Goal: Task Accomplishment & Management: Complete application form

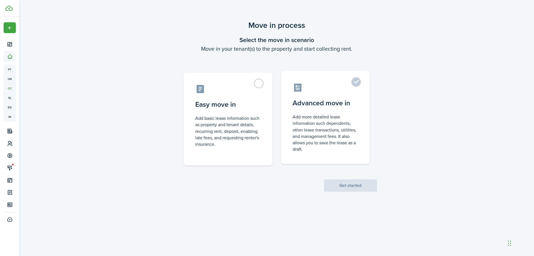
click at [358, 82] on label "Advanced move in Add more detailed lease information such dependents, other lea…" at bounding box center [325, 117] width 89 height 93
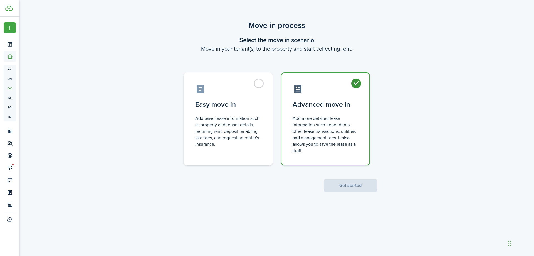
radio input "true"
click at [358, 186] on button "Get started" at bounding box center [350, 185] width 53 height 12
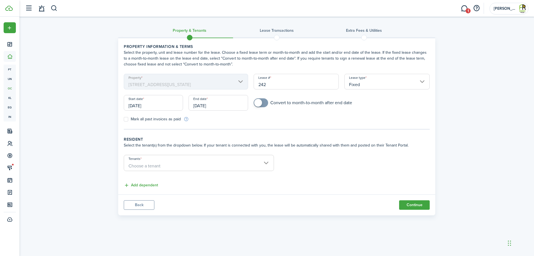
click at [298, 81] on input "242" at bounding box center [296, 82] width 85 height 16
type input "2"
click at [240, 101] on input "[DATE]" at bounding box center [218, 103] width 59 height 16
type input "528 2728"
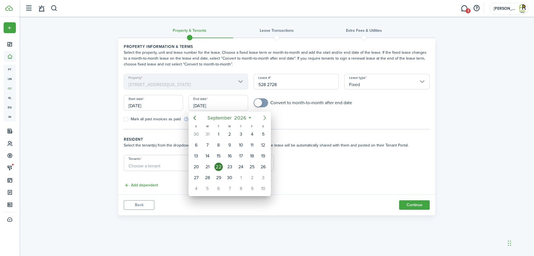
click at [265, 117] on icon "Next page" at bounding box center [265, 117] width 3 height 4
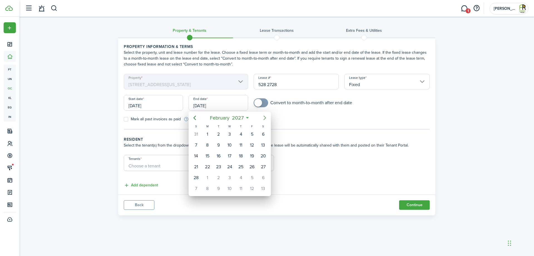
click at [265, 117] on icon "Next page" at bounding box center [265, 117] width 3 height 4
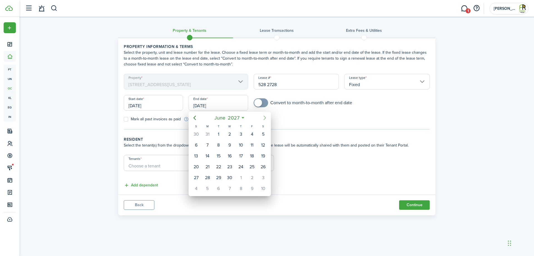
click at [265, 117] on icon "Next page" at bounding box center [265, 117] width 3 height 4
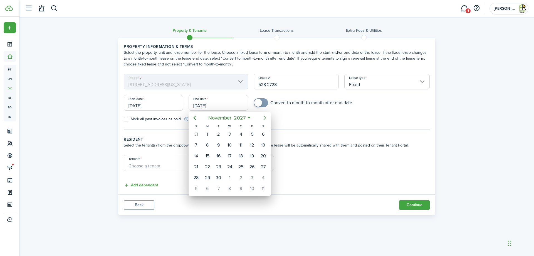
click at [265, 117] on icon "Next page" at bounding box center [265, 117] width 3 height 4
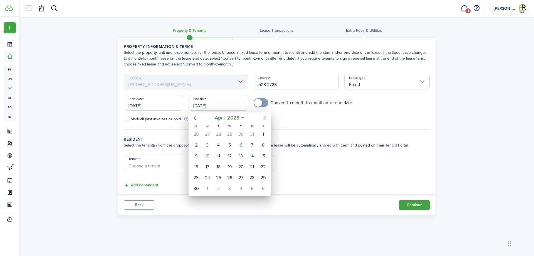
click at [265, 117] on icon "Next page" at bounding box center [265, 117] width 3 height 4
click at [196, 115] on icon "Previous page" at bounding box center [194, 117] width 7 height 7
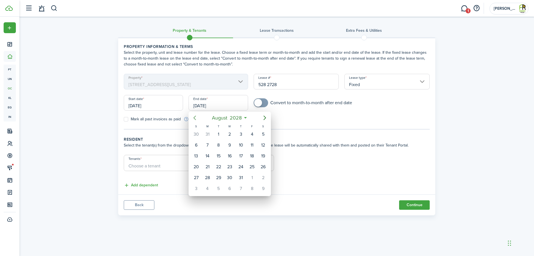
click at [196, 115] on icon "Previous page" at bounding box center [194, 117] width 7 height 7
click at [264, 155] on div "15" at bounding box center [263, 156] width 8 height 8
type input "[DATE]"
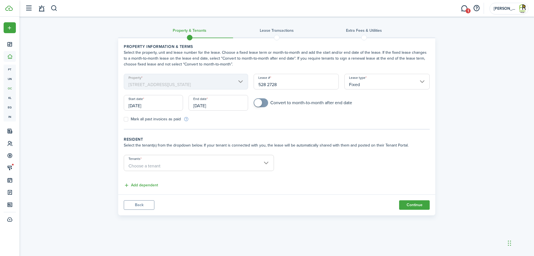
click at [178, 101] on input "[DATE]" at bounding box center [153, 103] width 59 height 16
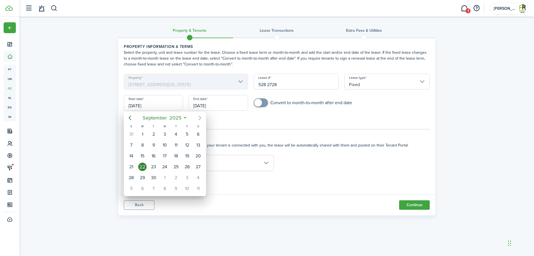
click at [200, 117] on icon "Next page" at bounding box center [200, 117] width 3 height 4
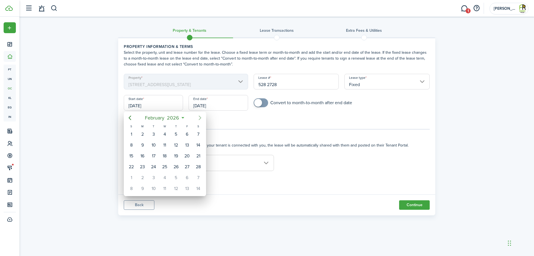
click at [200, 117] on icon "Next page" at bounding box center [200, 117] width 3 height 4
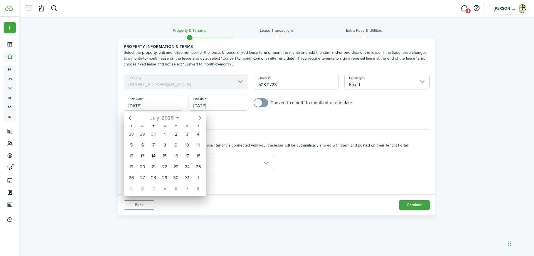
click at [200, 117] on icon "Next page" at bounding box center [200, 117] width 3 height 4
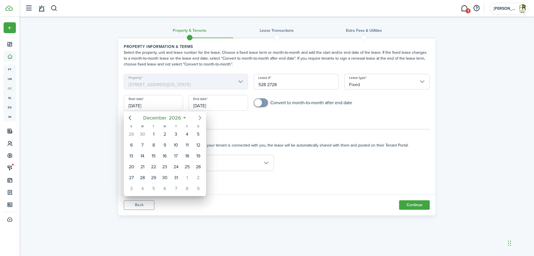
click at [200, 117] on icon "Next page" at bounding box center [200, 117] width 3 height 4
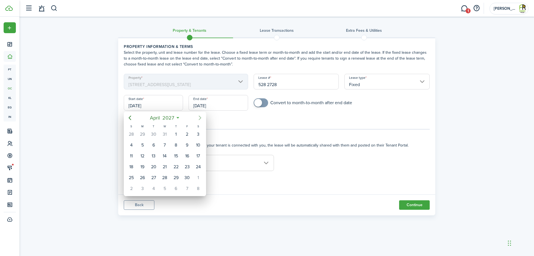
click at [200, 117] on icon "Next page" at bounding box center [200, 117] width 3 height 4
click at [165, 156] on div "18" at bounding box center [164, 156] width 8 height 8
type input "[DATE]"
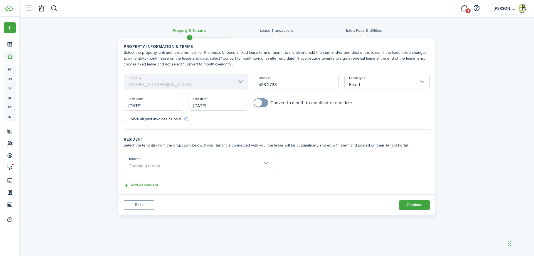
click at [268, 164] on span "Choose a tenant" at bounding box center [199, 165] width 150 height 9
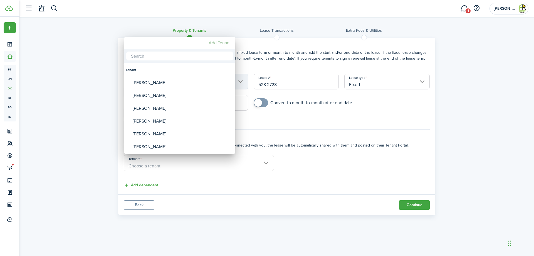
click at [218, 41] on mbsc-button "Add Tenant" at bounding box center [219, 43] width 27 height 10
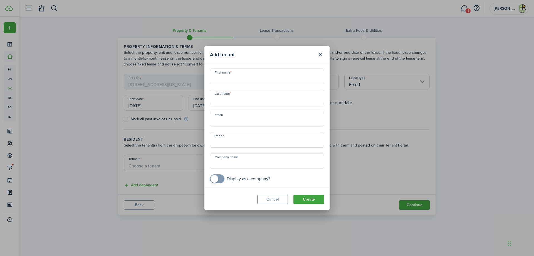
click at [244, 78] on input "First name" at bounding box center [267, 76] width 114 height 16
click at [219, 80] on input "First name" at bounding box center [267, 76] width 114 height 16
paste input "[PERSON_NAME]"
type input "[PERSON_NAME]"
click at [218, 99] on input "Last name" at bounding box center [267, 98] width 114 height 16
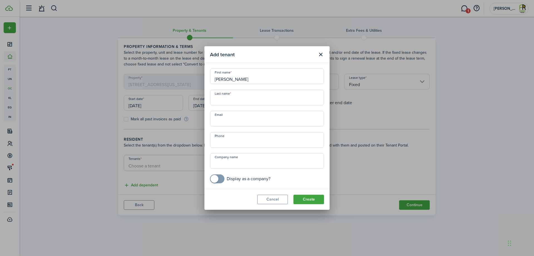
paste input "[PERSON_NAME]"
type input "[PERSON_NAME]"
click at [222, 123] on input "Email" at bounding box center [267, 119] width 114 height 16
paste input "[EMAIL_ADDRESS][DOMAIN_NAME]"
type input "[EMAIL_ADDRESS][DOMAIN_NAME]"
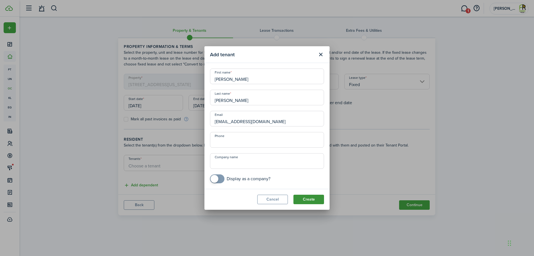
click at [314, 198] on button "Create" at bounding box center [308, 198] width 31 height 9
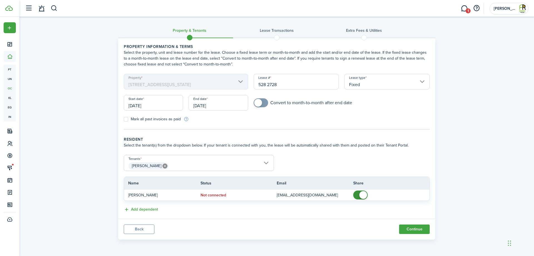
click at [265, 163] on span "[PERSON_NAME]" at bounding box center [199, 165] width 150 height 9
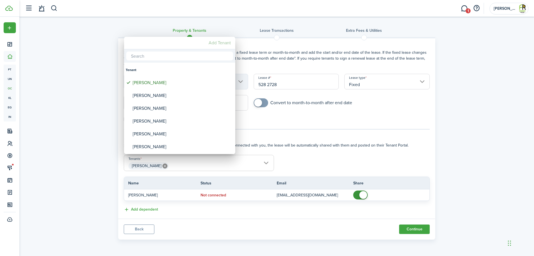
click at [216, 45] on mbsc-button "Add Tenant" at bounding box center [219, 43] width 27 height 10
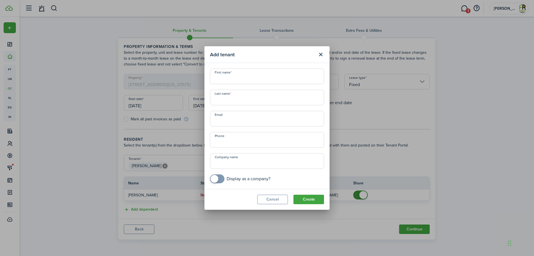
click at [230, 80] on input "First name" at bounding box center [267, 76] width 114 height 16
paste input "Mark"
type input "Mark"
click at [224, 103] on input "Last name" at bounding box center [267, 98] width 114 height 16
paste input "[PERSON_NAME]"
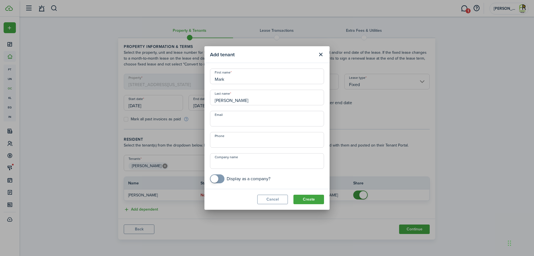
type input "[PERSON_NAME]"
click at [221, 123] on input "Email" at bounding box center [267, 119] width 114 height 16
paste input "[EMAIL_ADDRESS][DOMAIN_NAME]"
type input "[EMAIL_ADDRESS][DOMAIN_NAME]"
click at [317, 200] on button "Create" at bounding box center [308, 198] width 31 height 9
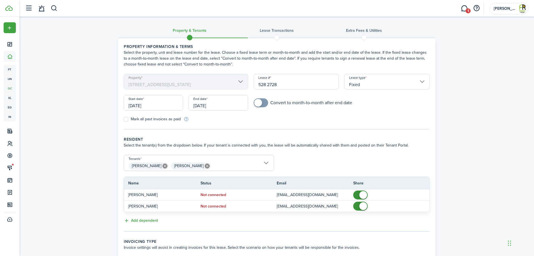
click at [265, 163] on span "[PERSON_NAME] [PERSON_NAME]" at bounding box center [199, 165] width 150 height 9
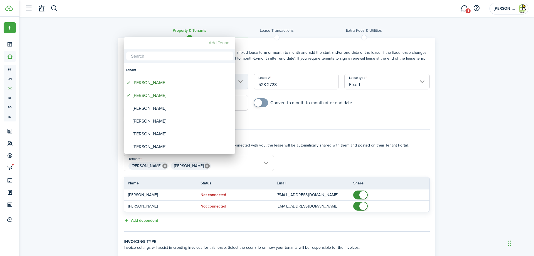
click at [220, 41] on mbsc-button "Add Tenant" at bounding box center [219, 43] width 27 height 10
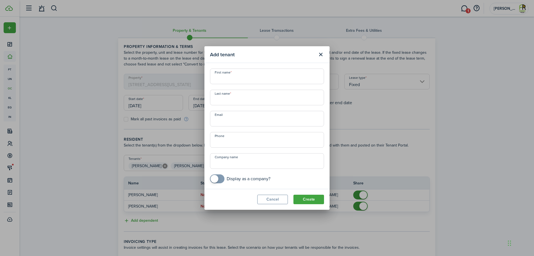
click at [219, 76] on input "First name" at bounding box center [267, 76] width 114 height 16
paste input "Wrigley"
type input "Wrigley"
click at [218, 100] on input "Last name" at bounding box center [267, 98] width 114 height 16
paste input "[PERSON_NAME]"
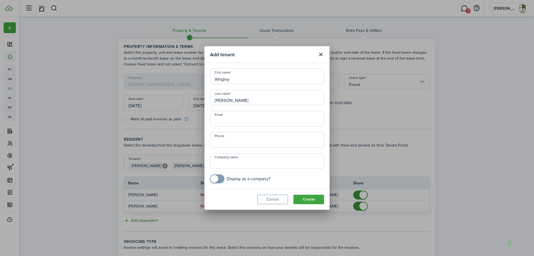
type input "[PERSON_NAME]"
click at [225, 120] on input "Email" at bounding box center [267, 119] width 114 height 16
paste input "[EMAIL_ADDRESS][DOMAIN_NAME]"
type input "[EMAIL_ADDRESS][DOMAIN_NAME]"
click at [311, 197] on button "Create" at bounding box center [308, 198] width 31 height 9
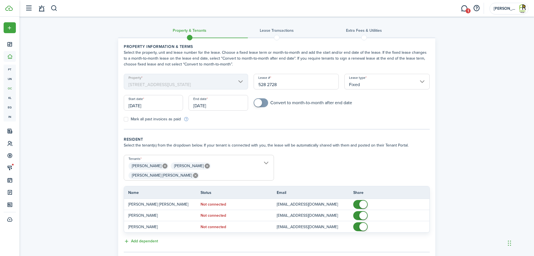
click at [266, 162] on span "[PERSON_NAME] [PERSON_NAME] [PERSON_NAME] [PERSON_NAME]" at bounding box center [199, 170] width 150 height 19
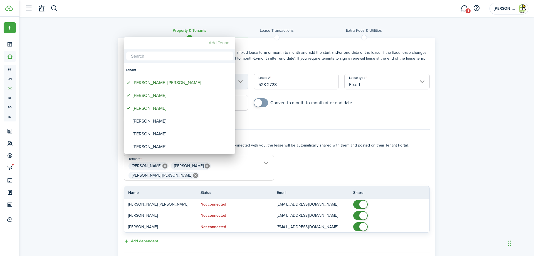
click at [223, 41] on mbsc-button "Add Tenant" at bounding box center [219, 43] width 27 height 10
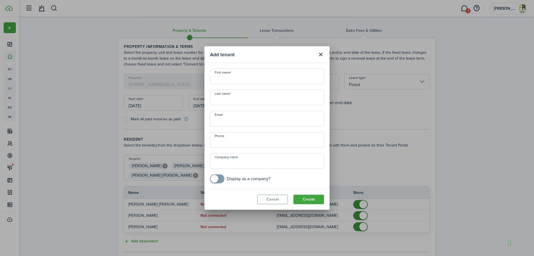
click at [224, 77] on input "First name" at bounding box center [267, 76] width 114 height 16
paste input "[PERSON_NAME]"
type input "[PERSON_NAME]"
click at [228, 103] on input "Last name" at bounding box center [267, 98] width 114 height 16
paste input "[PERSON_NAME]"
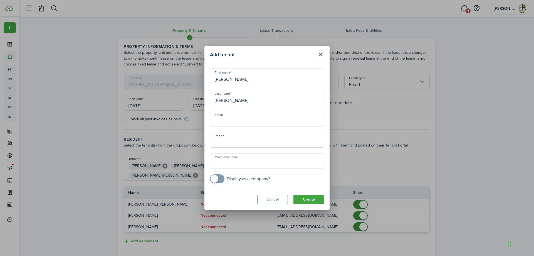
type input "[PERSON_NAME]"
click at [223, 120] on input "Email" at bounding box center [267, 119] width 114 height 16
paste input "[EMAIL_ADDRESS][DOMAIN_NAME]"
type input "[EMAIL_ADDRESS][DOMAIN_NAME]"
click at [318, 197] on button "Create" at bounding box center [308, 198] width 31 height 9
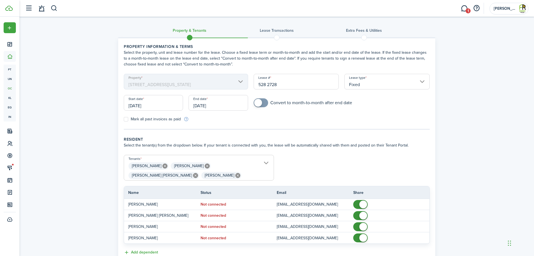
click at [267, 161] on input "[PERSON_NAME], [PERSON_NAME], [PERSON_NAME] [PERSON_NAME]" at bounding box center [199, 158] width 150 height 7
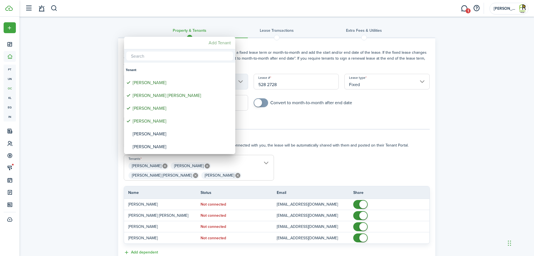
click at [214, 43] on mbsc-button "Add Tenant" at bounding box center [219, 43] width 27 height 10
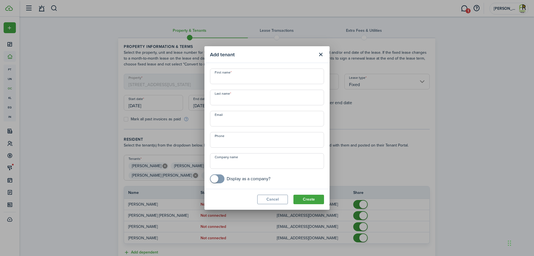
scroll to position [0, 4]
click at [224, 79] on input "First name" at bounding box center [267, 76] width 114 height 16
paste input "[PERSON_NAME]"
type input "[PERSON_NAME]"
click at [228, 97] on input "Last name" at bounding box center [267, 98] width 114 height 16
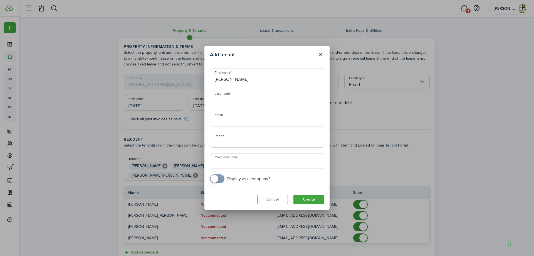
paste input "[PERSON_NAME]"
type input "[PERSON_NAME]"
click at [224, 120] on input "Email" at bounding box center [267, 119] width 114 height 16
click at [233, 121] on input "Email" at bounding box center [267, 119] width 114 height 16
paste input "[EMAIL_ADDRESS][DOMAIN_NAME]"
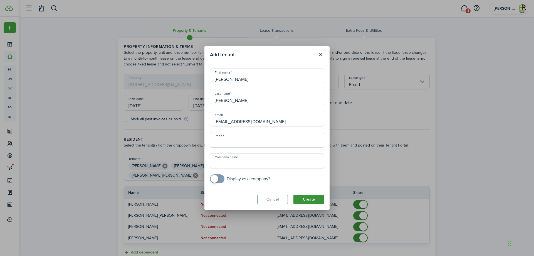
type input "[EMAIL_ADDRESS][DOMAIN_NAME]"
click at [308, 199] on button "Create" at bounding box center [308, 198] width 31 height 9
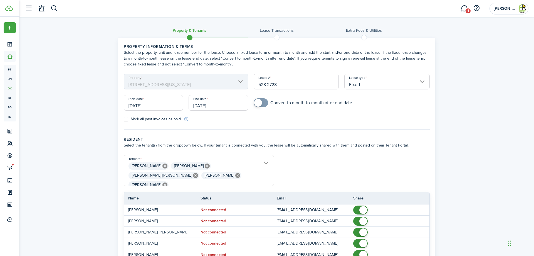
click at [265, 161] on span "[PERSON_NAME] [PERSON_NAME] [PERSON_NAME] [PERSON_NAME] [PERSON_NAME] [PERSON_N…" at bounding box center [199, 173] width 150 height 24
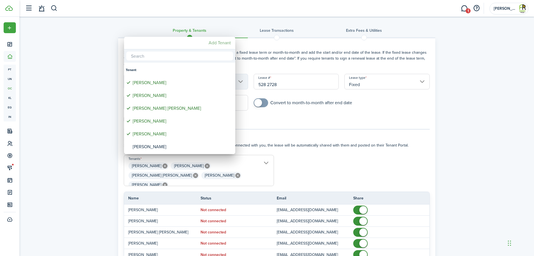
click at [218, 41] on mbsc-button "Add Tenant" at bounding box center [219, 43] width 27 height 10
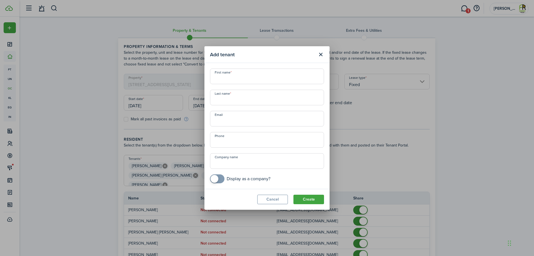
scroll to position [0, 33]
click at [218, 83] on input "First name" at bounding box center [267, 76] width 114 height 16
paste input "[PERSON_NAME]"
type input "[PERSON_NAME]"
click at [230, 101] on input "Last name" at bounding box center [267, 98] width 114 height 16
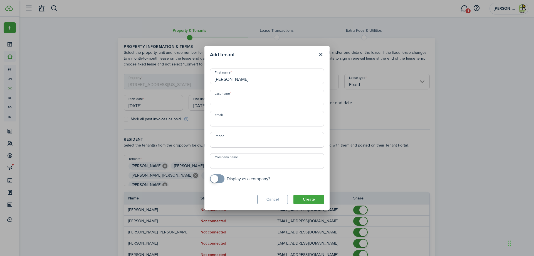
paste input "[PERSON_NAME]"
type input "[PERSON_NAME]"
click at [228, 118] on input "Email" at bounding box center [267, 119] width 114 height 16
paste input "[EMAIL_ADDRESS][DOMAIN_NAME]"
type input "[EMAIL_ADDRESS][DOMAIN_NAME]"
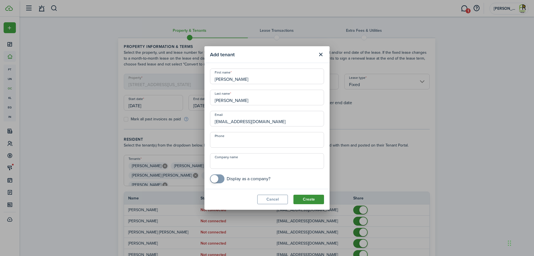
click at [318, 199] on button "Create" at bounding box center [308, 198] width 31 height 9
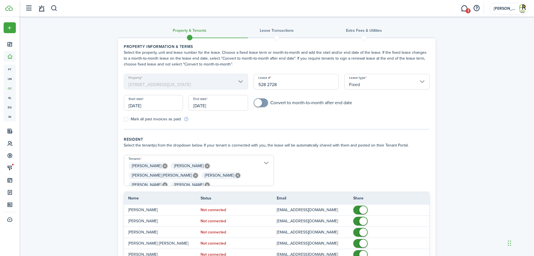
click at [267, 161] on input "[PERSON_NAME], [PERSON_NAME], [PERSON_NAME] [PERSON_NAME], [PERSON_NAME], [PERS…" at bounding box center [199, 158] width 150 height 7
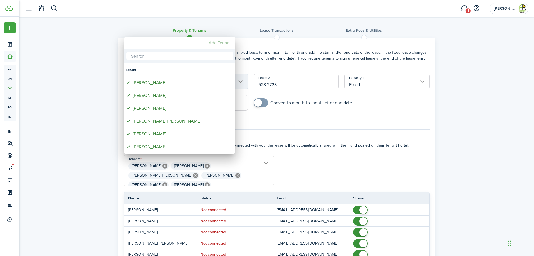
click at [218, 44] on mbsc-button "Add Tenant" at bounding box center [219, 43] width 27 height 10
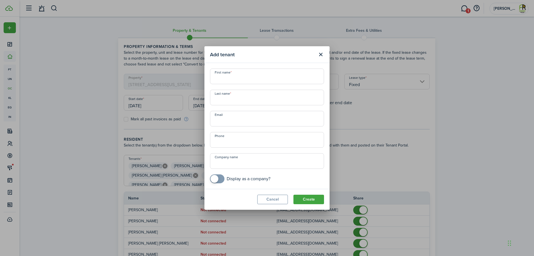
click at [219, 81] on input "First name" at bounding box center [267, 76] width 114 height 16
paste input "[PERSON_NAME]"
type input "[PERSON_NAME]"
click at [240, 98] on input "Last name" at bounding box center [267, 98] width 114 height 16
paste input "[PERSON_NAME]"
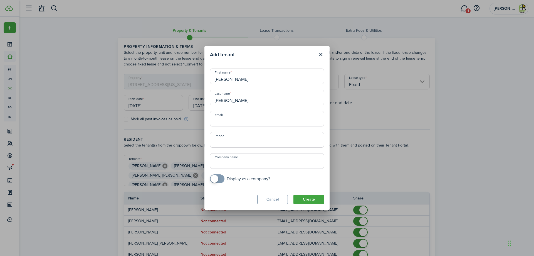
type input "[PERSON_NAME]"
click at [220, 120] on input "Email" at bounding box center [267, 119] width 114 height 16
paste input "[EMAIL_ADDRESS][DOMAIN_NAME]"
type input "[EMAIL_ADDRESS][DOMAIN_NAME]"
click at [314, 199] on button "Create" at bounding box center [308, 198] width 31 height 9
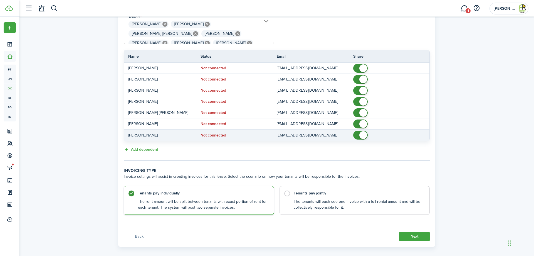
scroll to position [142, 0]
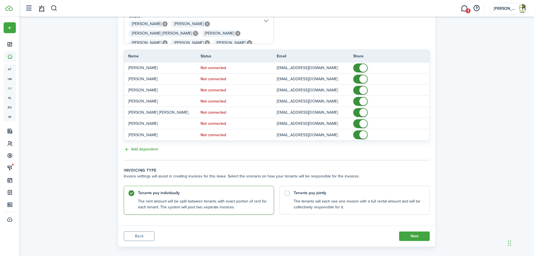
click at [264, 19] on input "[PERSON_NAME], [PERSON_NAME], [PERSON_NAME] [PERSON_NAME], [PERSON_NAME], [PERS…" at bounding box center [199, 16] width 150 height 7
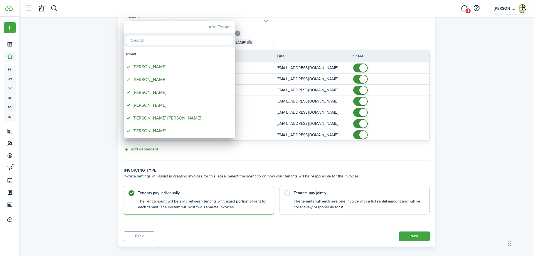
click at [210, 26] on mbsc-button "Add Tenant" at bounding box center [219, 27] width 27 height 10
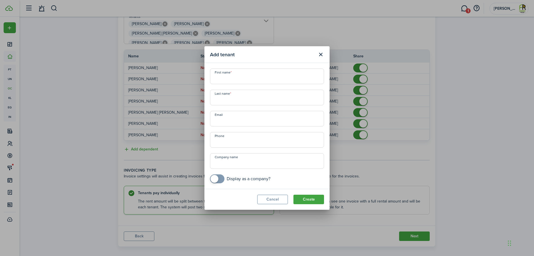
scroll to position [0, 91]
click at [243, 78] on input "First name" at bounding box center [267, 76] width 114 height 16
paste input "[PERSON_NAME]"
type input "[PERSON_NAME]"
click at [217, 98] on input "Last name" at bounding box center [267, 98] width 114 height 16
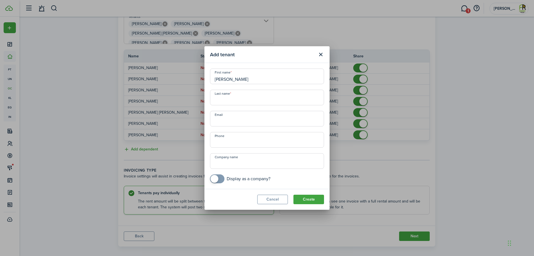
paste input "[PERSON_NAME]"
type input "[PERSON_NAME]"
click at [222, 120] on input "Email" at bounding box center [267, 119] width 114 height 16
paste input "[EMAIL_ADDRESS][DOMAIN_NAME]"
type input "[EMAIL_ADDRESS][DOMAIN_NAME]"
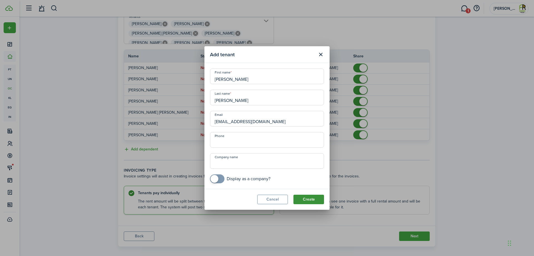
click at [302, 199] on button "Create" at bounding box center [308, 198] width 31 height 9
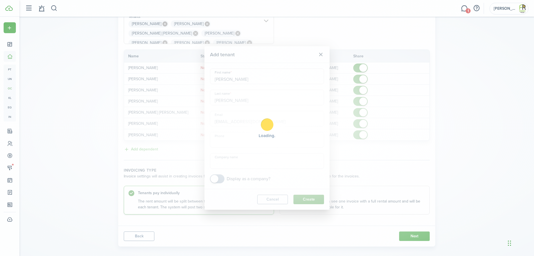
scroll to position [132, 0]
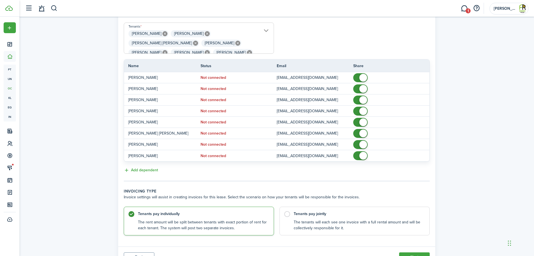
click at [264, 31] on span "[PERSON_NAME] [PERSON_NAME] [PERSON_NAME] [PERSON_NAME] [PERSON_NAME] [PERSON_N…" at bounding box center [199, 41] width 150 height 24
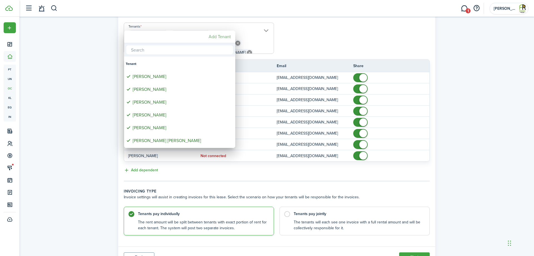
click at [224, 36] on mbsc-button "Add Tenant" at bounding box center [219, 37] width 27 height 10
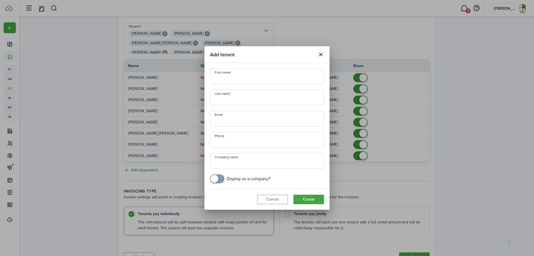
scroll to position [0, 122]
click at [233, 80] on input "First name" at bounding box center [267, 76] width 114 height 16
paste input "[PERSON_NAME]"
type input "[PERSON_NAME]"
click at [222, 99] on input "Last name" at bounding box center [267, 98] width 114 height 16
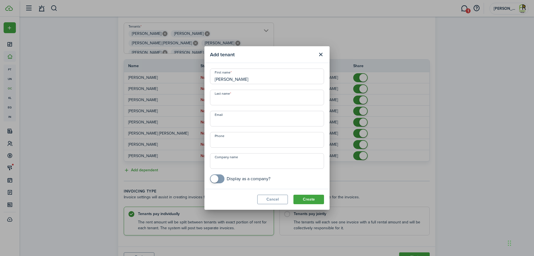
paste input "[PERSON_NAME]"
type input "[PERSON_NAME]"
click at [241, 119] on input "Email" at bounding box center [267, 119] width 114 height 16
paste input "[EMAIL_ADDRESS][DOMAIN_NAME]"
type input "[EMAIL_ADDRESS][DOMAIN_NAME]"
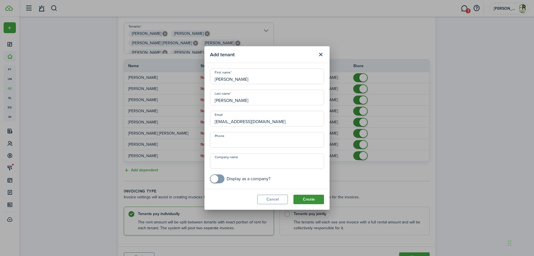
click at [314, 201] on button "Create" at bounding box center [308, 198] width 31 height 9
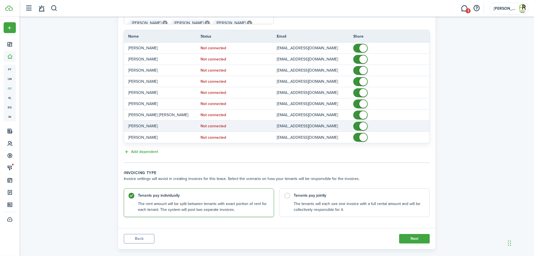
scroll to position [170, 0]
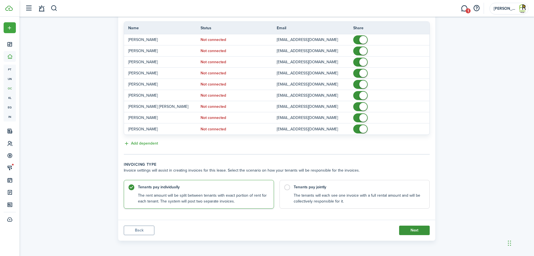
click at [408, 231] on button "Next" at bounding box center [414, 229] width 31 height 9
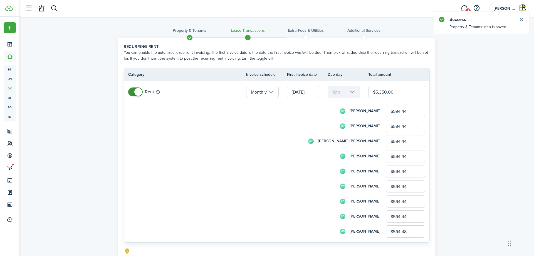
click at [138, 93] on span at bounding box center [138, 92] width 8 height 8
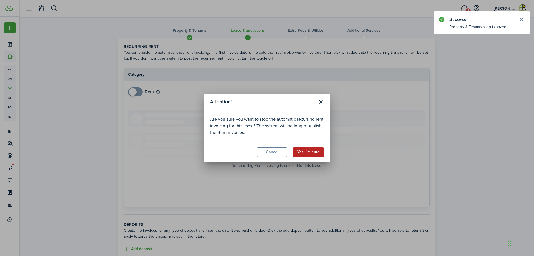
click at [313, 150] on button "Yes, I'm sure" at bounding box center [308, 151] width 31 height 9
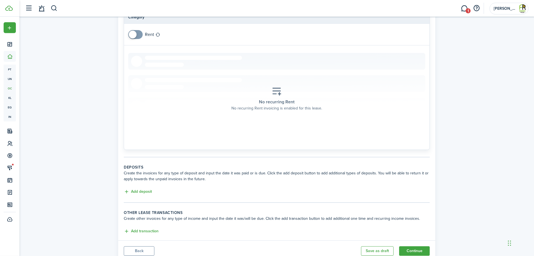
scroll to position [78, 0]
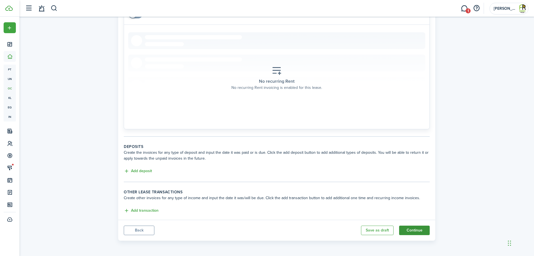
click at [418, 230] on button "Continue" at bounding box center [414, 229] width 31 height 9
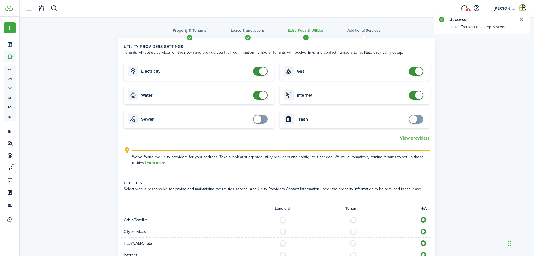
checkbox input "false"
click at [266, 73] on span at bounding box center [263, 71] width 8 height 8
checkbox input "false"
click at [262, 95] on span at bounding box center [263, 95] width 8 height 8
checkbox input "false"
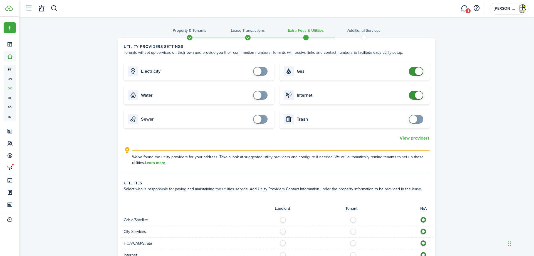
click at [418, 72] on span at bounding box center [419, 71] width 8 height 8
checkbox input "false"
click at [418, 96] on span at bounding box center [419, 95] width 8 height 8
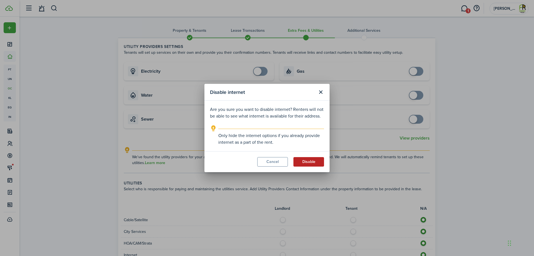
click at [304, 161] on button "Disable" at bounding box center [308, 161] width 31 height 9
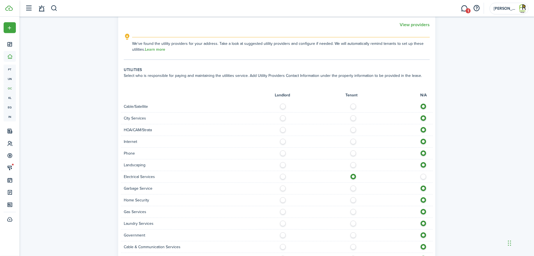
scroll to position [113, 0]
click at [353, 106] on label at bounding box center [355, 104] width 10 height 3
radio input "true"
click at [353, 118] on label at bounding box center [355, 116] width 10 height 3
radio input "true"
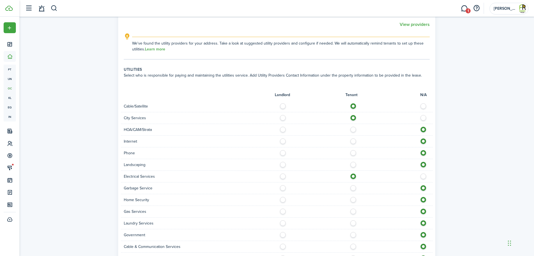
click at [353, 140] on label at bounding box center [355, 139] width 10 height 3
radio input "true"
click at [354, 151] on label at bounding box center [355, 151] width 10 height 3
radio input "true"
click at [282, 164] on label at bounding box center [284, 163] width 10 height 3
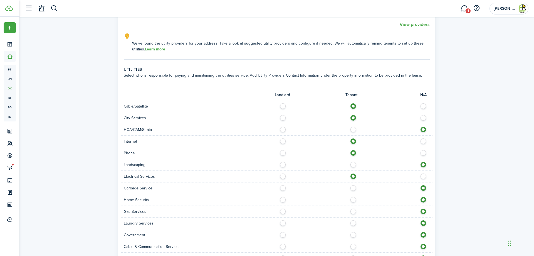
radio input "true"
click at [355, 187] on label at bounding box center [355, 186] width 10 height 3
radio input "true"
click at [352, 199] on label at bounding box center [355, 198] width 10 height 3
radio input "true"
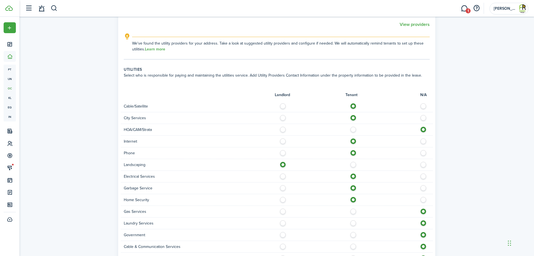
click at [353, 246] on label at bounding box center [355, 244] width 10 height 3
radio input "true"
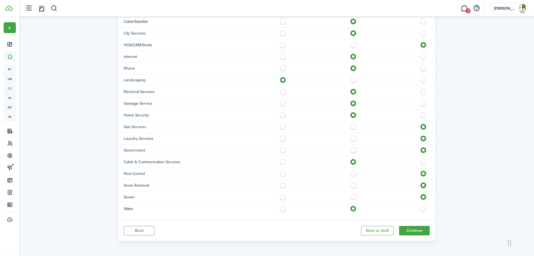
scroll to position [198, 0]
click at [283, 185] on label at bounding box center [284, 183] width 10 height 3
radio input "true"
click at [352, 196] on label at bounding box center [355, 195] width 10 height 3
radio input "true"
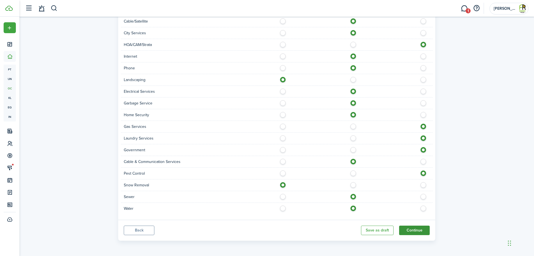
click at [409, 229] on button "Continue" at bounding box center [414, 229] width 31 height 9
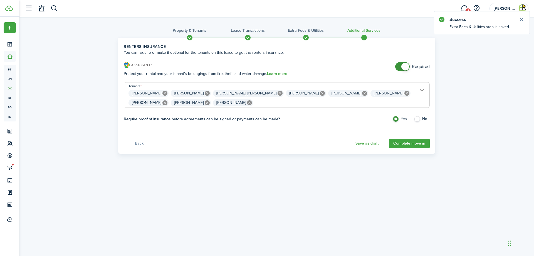
checkbox input "false"
click at [401, 69] on span at bounding box center [403, 66] width 6 height 9
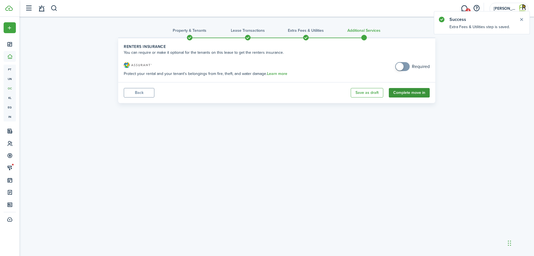
click at [407, 94] on button "Complete move in" at bounding box center [409, 92] width 41 height 9
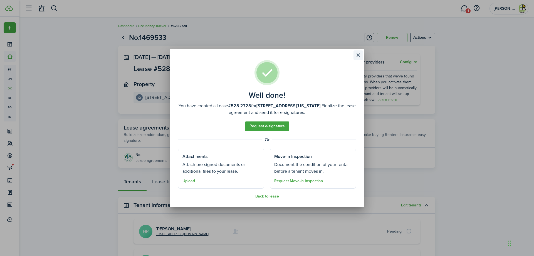
click at [357, 55] on button "Close modal" at bounding box center [357, 54] width 9 height 9
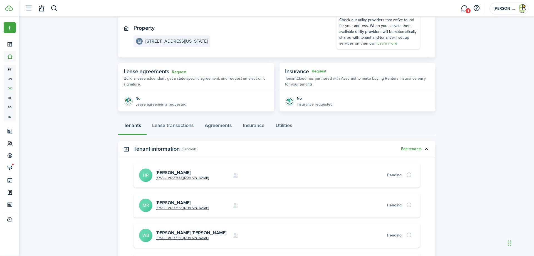
scroll to position [56, 0]
click at [167, 200] on link "[PERSON_NAME]" at bounding box center [173, 202] width 35 height 6
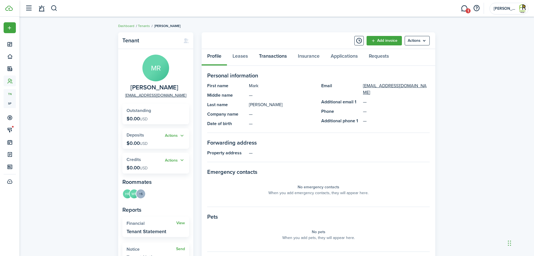
click at [271, 57] on link "Transactions" at bounding box center [272, 57] width 39 height 17
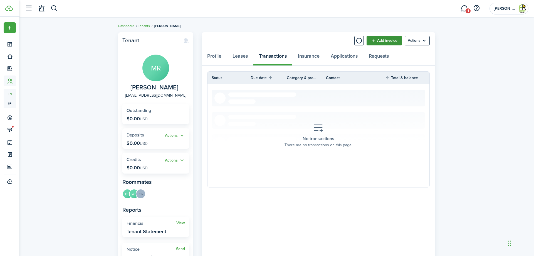
click at [387, 38] on link "Add invoice" at bounding box center [383, 40] width 35 height 9
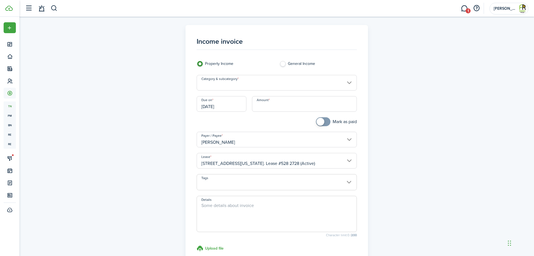
click at [349, 83] on input "Category & subcategory" at bounding box center [277, 83] width 160 height 16
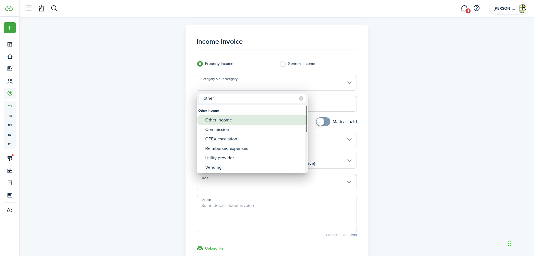
type input "other"
click at [229, 121] on div "Other income" at bounding box center [254, 119] width 98 height 9
type input "Other income"
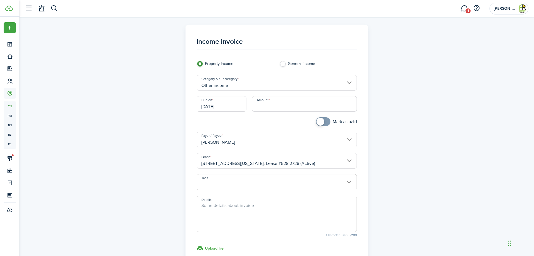
click at [239, 104] on input "[DATE]" at bounding box center [222, 104] width 50 height 16
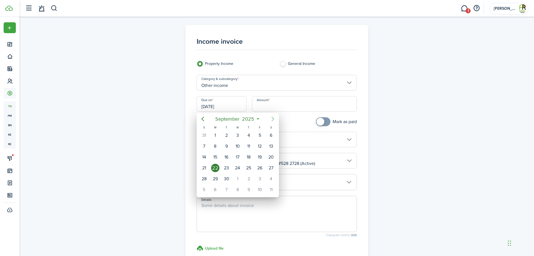
click at [272, 117] on icon "Next page" at bounding box center [272, 118] width 3 height 4
click at [214, 166] on div "20" at bounding box center [215, 167] width 8 height 8
type input "[DATE]"
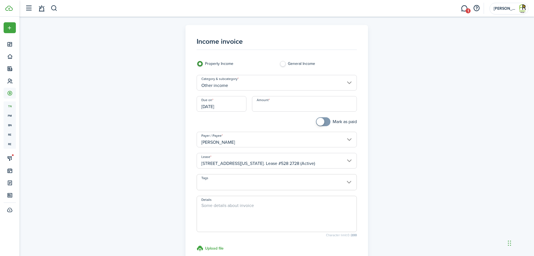
click at [268, 106] on input "Amount" at bounding box center [304, 104] width 105 height 16
type input "$1,225.00"
click at [412, 107] on div "Income invoice Property Income General Income Category & subcategory Other inco…" at bounding box center [276, 158] width 323 height 266
click at [208, 204] on textarea "Details" at bounding box center [277, 215] width 160 height 27
click at [301, 211] on textarea "[PERSON_NAME] SD2728 528 Security Deposit for [STREET_ADDRESS][US_STATE]" at bounding box center [277, 215] width 160 height 27
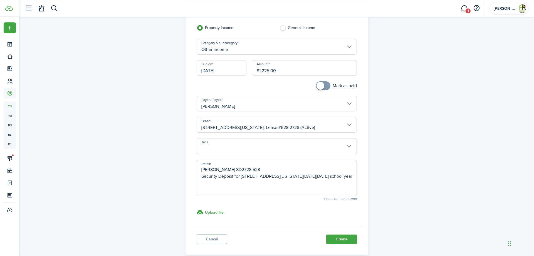
scroll to position [67, 0]
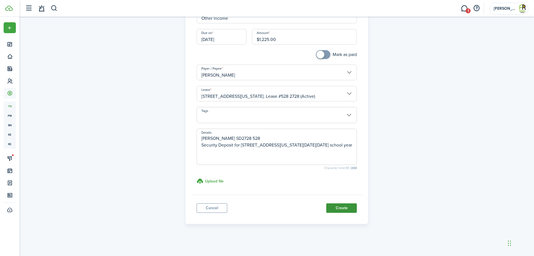
type textarea "[PERSON_NAME] SD2728 528 Security Deposit for [STREET_ADDRESS][US_STATE][DATE][…"
click at [339, 206] on button "Create" at bounding box center [341, 207] width 31 height 9
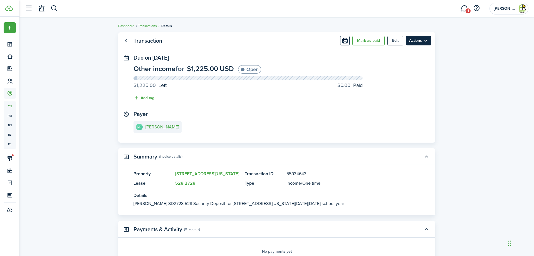
click at [423, 42] on menu-btn "Actions" at bounding box center [418, 40] width 25 height 9
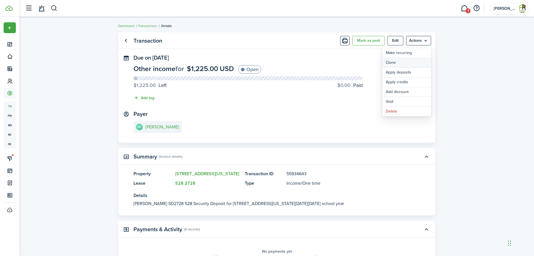
click at [394, 63] on link "Clone" at bounding box center [406, 62] width 49 height 9
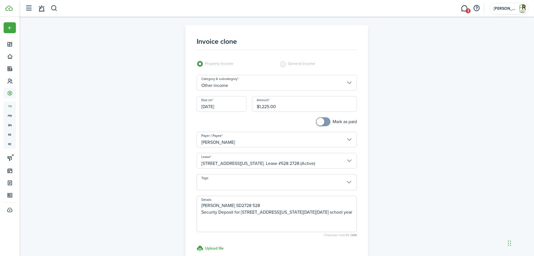
click at [349, 141] on input "[PERSON_NAME]" at bounding box center [277, 140] width 160 height 16
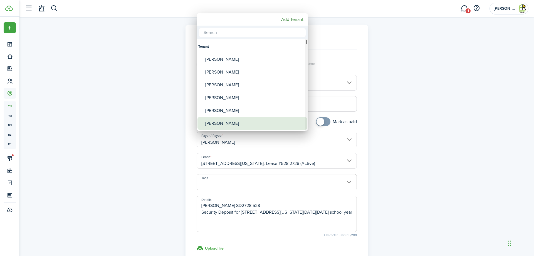
click at [233, 122] on div "[PERSON_NAME]" at bounding box center [254, 123] width 98 height 13
type input "[PERSON_NAME]"
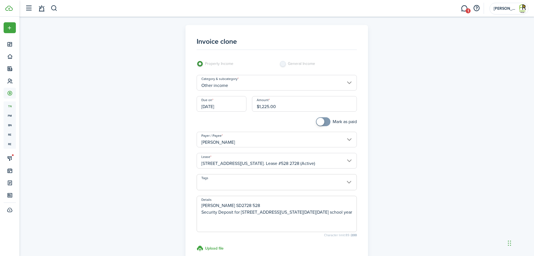
click at [210, 205] on textarea "[PERSON_NAME] SD2728 528 Security Deposit for [STREET_ADDRESS][US_STATE][DATE][…" at bounding box center [277, 215] width 160 height 27
paste textarea "[PERSON_NAME]"
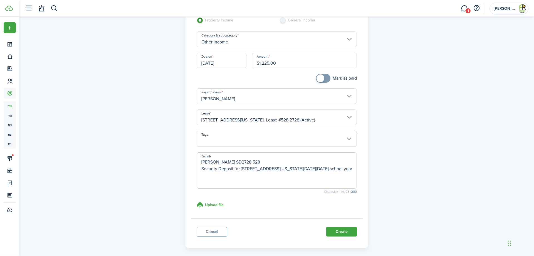
scroll to position [67, 0]
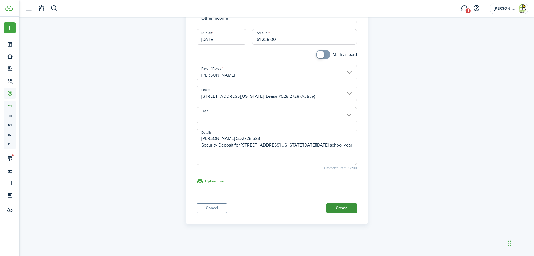
type textarea "[PERSON_NAME] SD2728 528 Security Deposit for [STREET_ADDRESS][US_STATE][DATE][…"
click at [343, 207] on button "Create" at bounding box center [341, 207] width 31 height 9
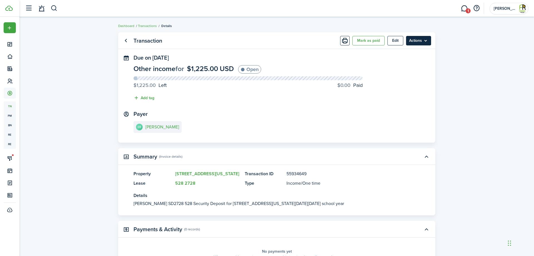
click at [424, 38] on menu-btn "Actions" at bounding box center [418, 40] width 25 height 9
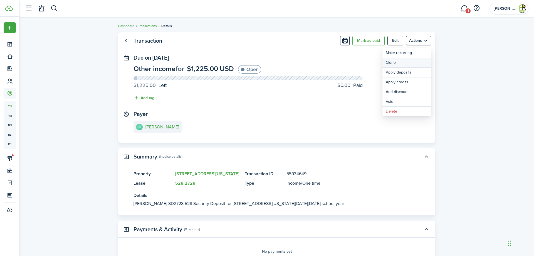
click at [400, 65] on link "Clone" at bounding box center [406, 62] width 49 height 9
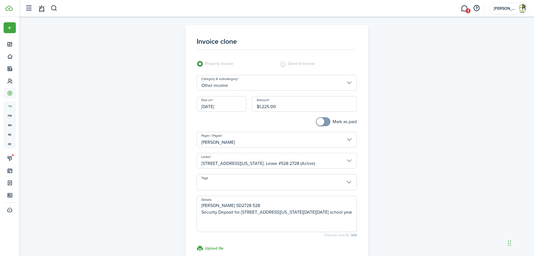
click at [350, 139] on input "[PERSON_NAME]" at bounding box center [277, 140] width 160 height 16
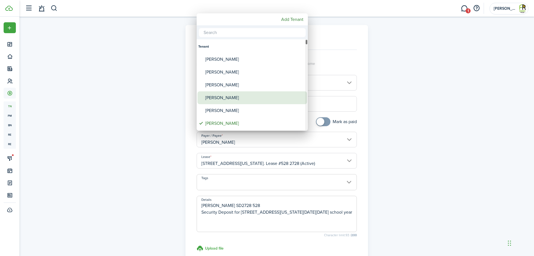
click at [222, 97] on div "[PERSON_NAME]" at bounding box center [254, 97] width 98 height 13
type input "[PERSON_NAME]"
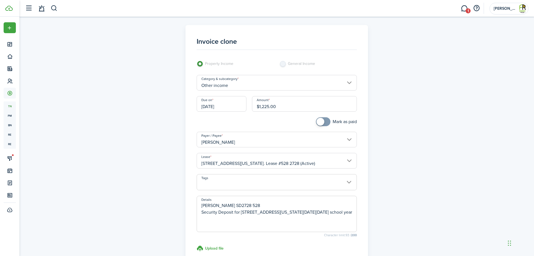
click at [210, 204] on textarea "[PERSON_NAME] SD2728 528 Security Deposit for [STREET_ADDRESS][US_STATE][DATE][…" at bounding box center [277, 215] width 160 height 27
paste textarea "lanchet"
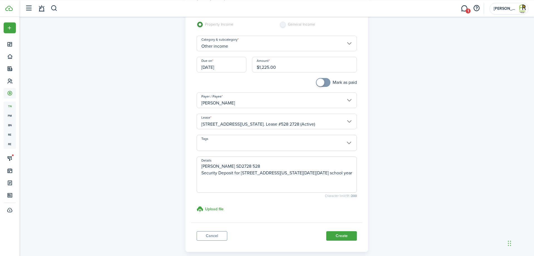
scroll to position [67, 0]
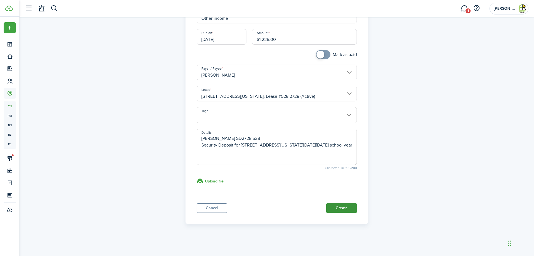
type textarea "[PERSON_NAME] SD2728 528 Security Deposit for [STREET_ADDRESS][US_STATE][DATE][…"
click at [343, 209] on button "Create" at bounding box center [341, 207] width 31 height 9
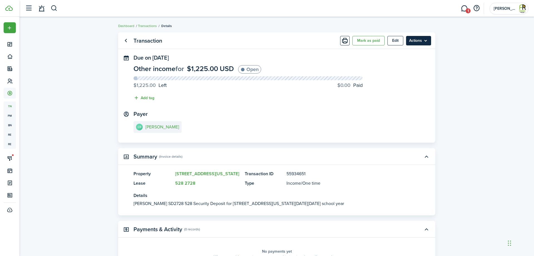
click at [415, 40] on menu-btn "Actions" at bounding box center [418, 40] width 25 height 9
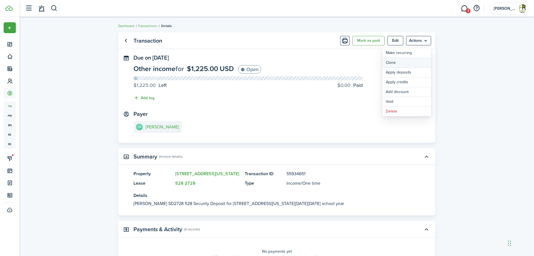
click at [392, 64] on link "Clone" at bounding box center [406, 62] width 49 height 9
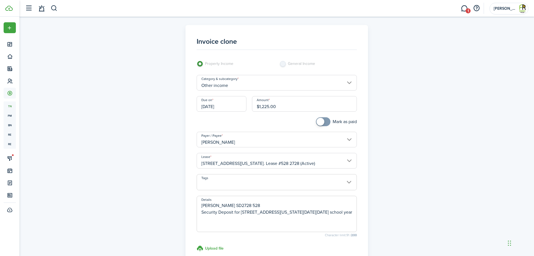
click at [350, 140] on input "[PERSON_NAME]" at bounding box center [277, 140] width 160 height 16
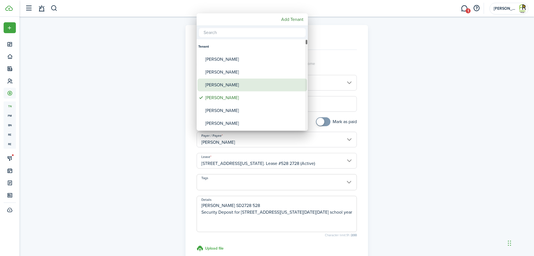
click at [225, 84] on div "[PERSON_NAME]" at bounding box center [254, 84] width 98 height 13
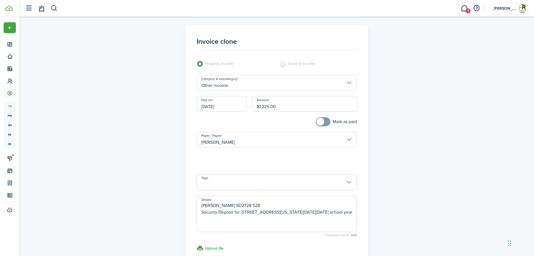
type input "[PERSON_NAME]"
click at [209, 206] on textarea "[PERSON_NAME] SD2728 528 Security Deposit for [STREET_ADDRESS][US_STATE][DATE][…" at bounding box center [277, 215] width 160 height 27
paste textarea "[PERSON_NAME]"
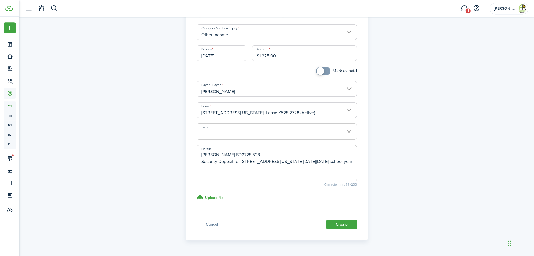
scroll to position [67, 0]
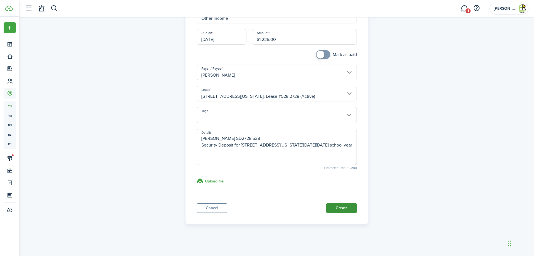
type textarea "[PERSON_NAME] SD2728 528 Security Deposit for [STREET_ADDRESS][US_STATE][DATE][…"
click at [341, 207] on button "Create" at bounding box center [341, 207] width 31 height 9
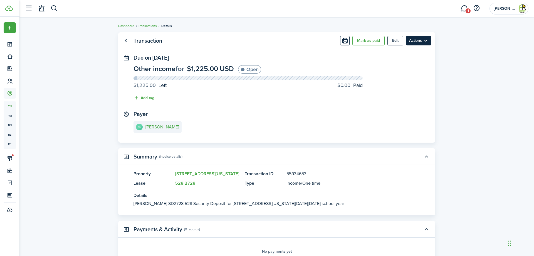
click at [416, 42] on menu-btn "Actions" at bounding box center [418, 40] width 25 height 9
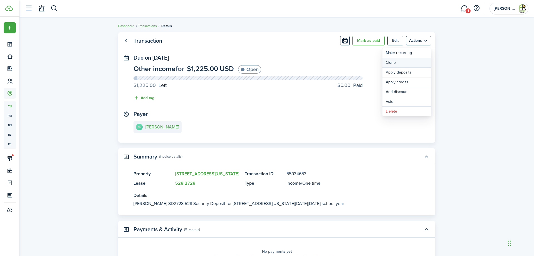
click at [399, 60] on link "Clone" at bounding box center [406, 62] width 49 height 9
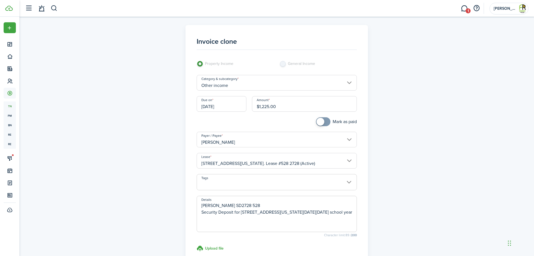
click at [352, 136] on input "[PERSON_NAME]" at bounding box center [277, 140] width 160 height 16
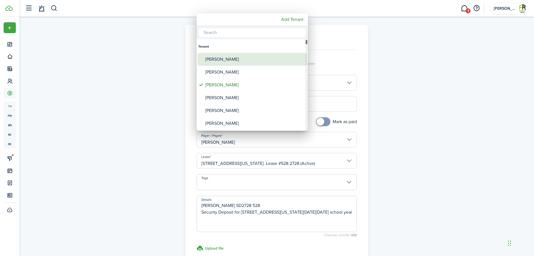
click at [238, 59] on div "[PERSON_NAME]" at bounding box center [254, 59] width 98 height 13
type input "[PERSON_NAME]"
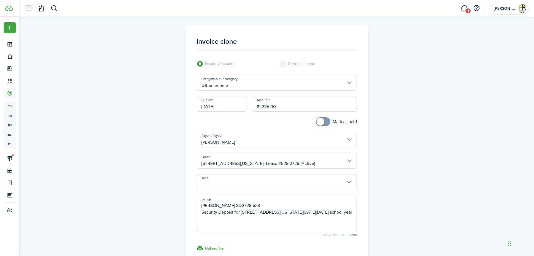
click at [205, 204] on textarea "[PERSON_NAME] SD2728 528 Security Deposit for [STREET_ADDRESS][US_STATE][DATE][…" at bounding box center [277, 215] width 160 height 27
paste textarea "[PERSON_NAME]"
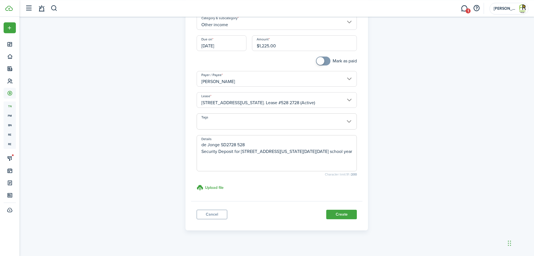
scroll to position [67, 0]
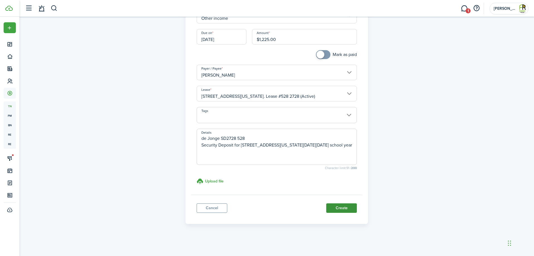
type textarea "de Jonge SD2728 528 Security Deposit for [STREET_ADDRESS][US_STATE][DATE][DATE]…"
click at [345, 206] on button "Create" at bounding box center [341, 207] width 31 height 9
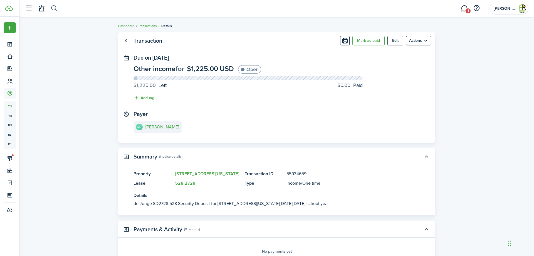
click at [52, 9] on button "button" at bounding box center [54, 8] width 7 height 9
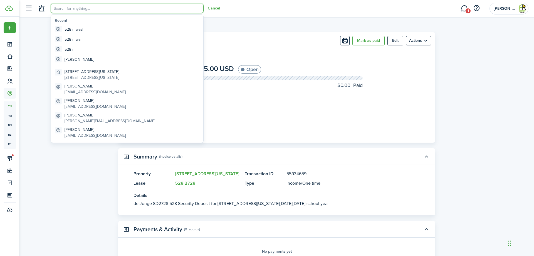
click at [73, 149] on transaction-view "Transaction Mark as paid Edit Actions Due on [DATE] Other income for $1,225.00 …" at bounding box center [276, 169] width 514 height 280
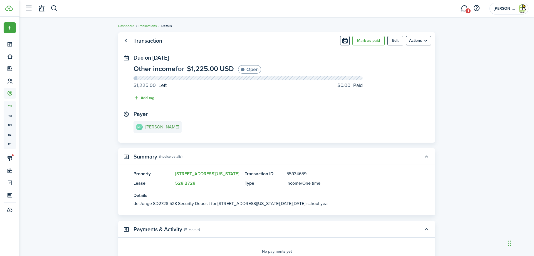
click at [164, 126] on e-details-info-title "[PERSON_NAME]" at bounding box center [162, 126] width 34 height 5
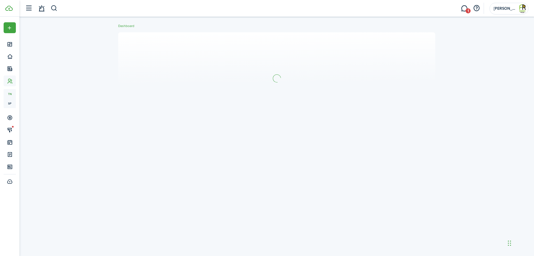
click at [164, 126] on div at bounding box center [276, 136] width 514 height 214
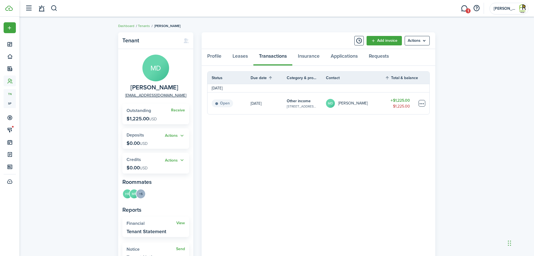
click at [424, 102] on table-menu-btn-icon at bounding box center [421, 103] width 7 height 7
click at [363, 105] on table-profile-info-text "[PERSON_NAME]" at bounding box center [352, 103] width 29 height 4
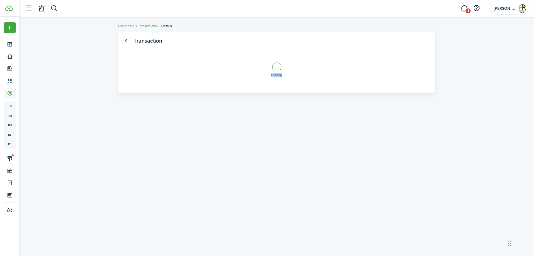
click at [363, 105] on transaction-view-wrapper "Transaction Loading" at bounding box center [276, 136] width 323 height 214
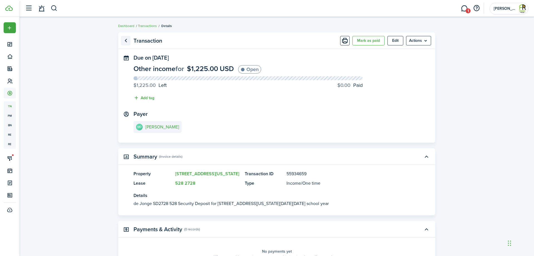
click at [126, 41] on link "Go back" at bounding box center [125, 40] width 9 height 9
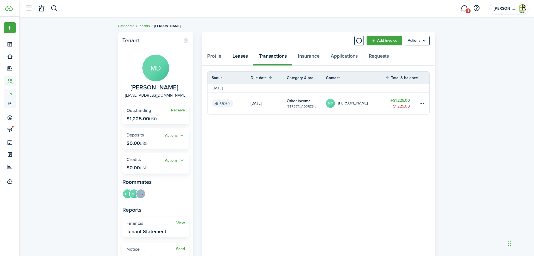
click at [239, 54] on link "Leases" at bounding box center [240, 57] width 26 height 17
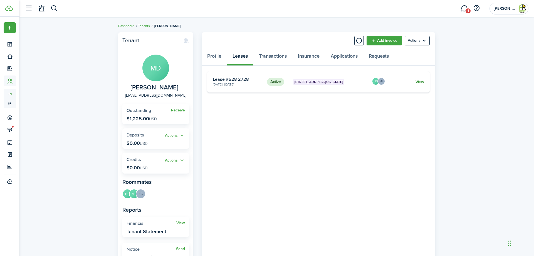
click at [421, 83] on link "View" at bounding box center [419, 82] width 9 height 6
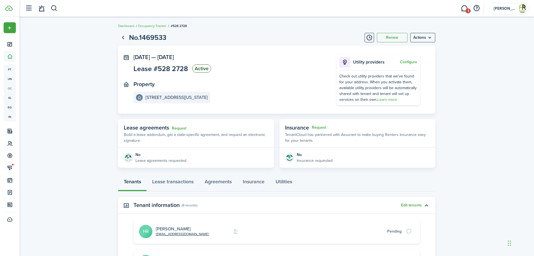
click at [172, 226] on link "[PERSON_NAME]" at bounding box center [173, 228] width 35 height 6
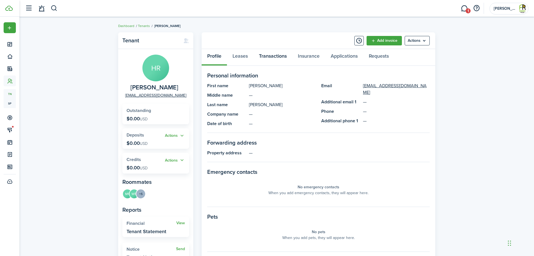
click at [271, 56] on link "Transactions" at bounding box center [272, 57] width 39 height 17
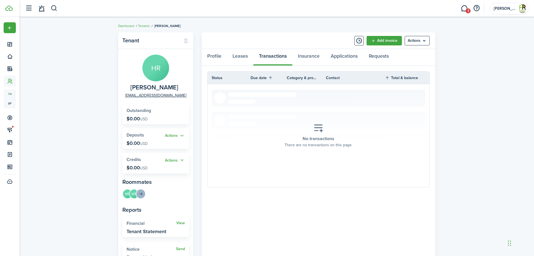
click at [164, 89] on span "[PERSON_NAME]" at bounding box center [154, 87] width 48 height 7
click at [156, 76] on avatar-text "HR" at bounding box center [155, 67] width 27 height 27
click at [142, 26] on link "Tenants" at bounding box center [144, 25] width 12 height 5
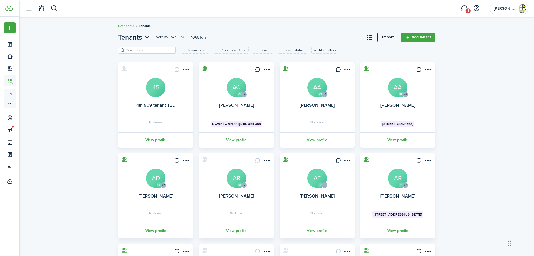
click at [59, 5] on header-wrapper "1 [PERSON_NAME] Rentals" at bounding box center [275, 8] width 506 height 17
click at [54, 8] on button "button" at bounding box center [54, 8] width 7 height 9
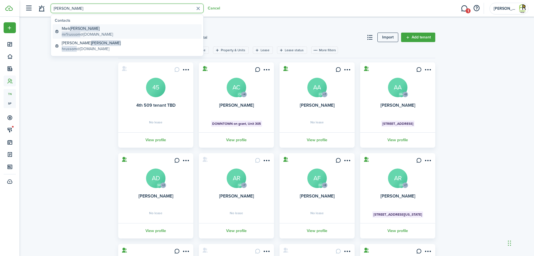
type input "[PERSON_NAME]"
click at [80, 29] on span "[PERSON_NAME]" at bounding box center [84, 29] width 29 height 6
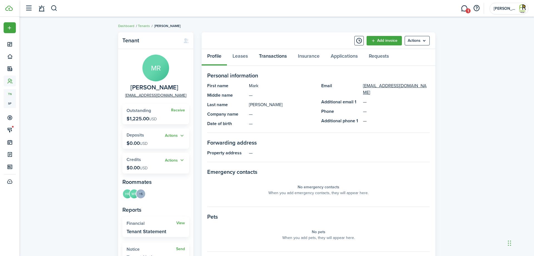
click at [270, 55] on link "Transactions" at bounding box center [272, 57] width 39 height 17
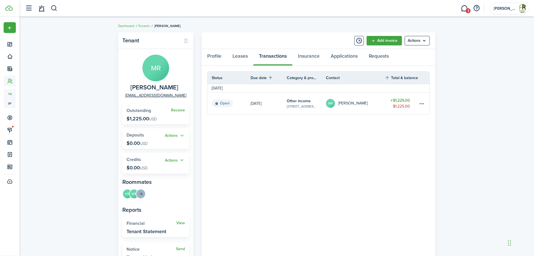
scroll to position [0, 0]
click at [243, 55] on link "Leases" at bounding box center [240, 57] width 26 height 17
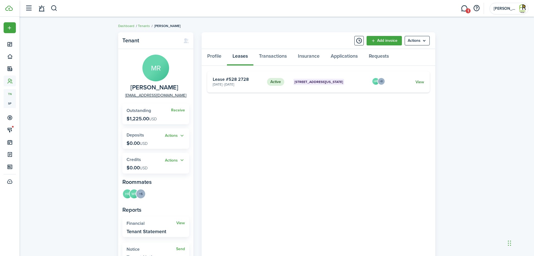
click at [421, 81] on link "View" at bounding box center [419, 82] width 9 height 6
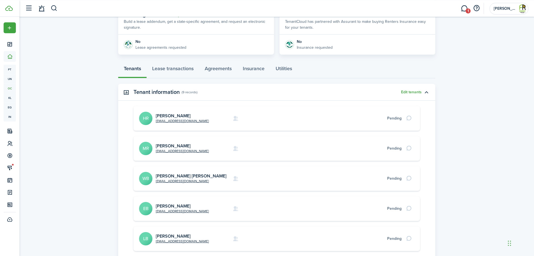
scroll to position [113, 0]
click at [175, 174] on link "[PERSON_NAME] [PERSON_NAME]" at bounding box center [191, 175] width 71 height 6
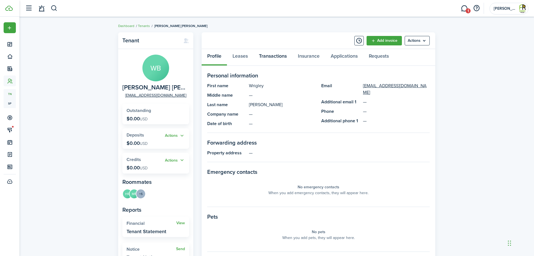
click at [276, 57] on link "Transactions" at bounding box center [272, 57] width 39 height 17
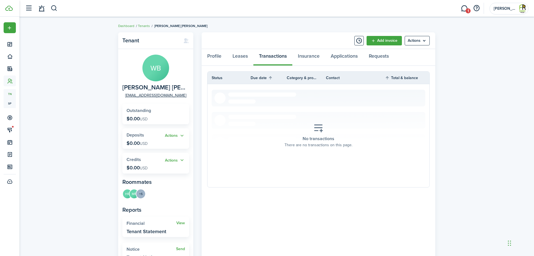
click at [152, 76] on avatar-text "WB" at bounding box center [155, 67] width 27 height 27
click at [236, 56] on link "Leases" at bounding box center [240, 57] width 26 height 17
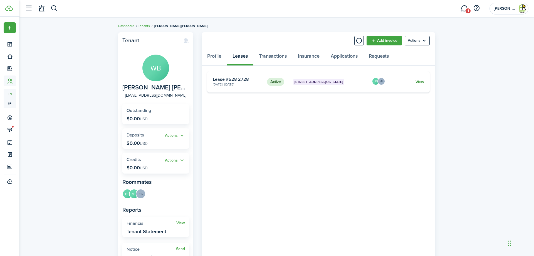
click at [420, 83] on link "View" at bounding box center [419, 82] width 9 height 6
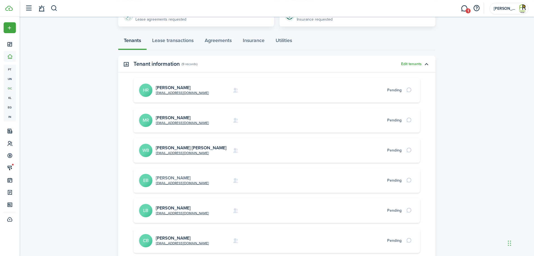
scroll to position [141, 0]
click at [175, 178] on link "[PERSON_NAME]" at bounding box center [173, 177] width 35 height 6
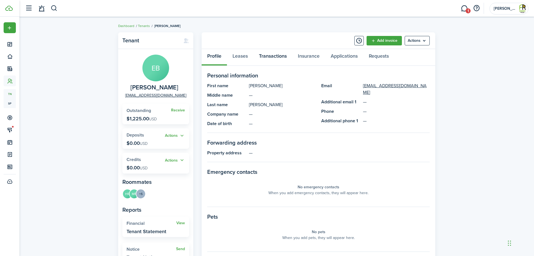
click at [277, 56] on link "Transactions" at bounding box center [272, 57] width 39 height 17
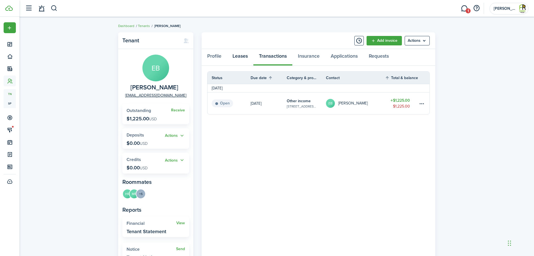
click at [242, 55] on link "Leases" at bounding box center [240, 57] width 26 height 17
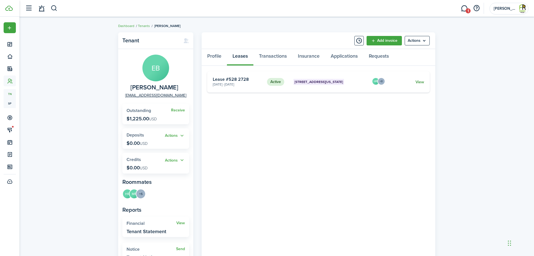
click at [420, 81] on link "View" at bounding box center [419, 82] width 9 height 6
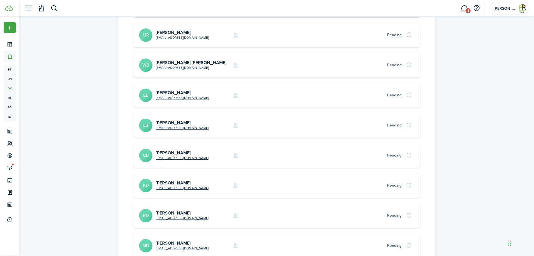
scroll to position [226, 0]
click at [177, 123] on link "[PERSON_NAME]" at bounding box center [173, 122] width 35 height 6
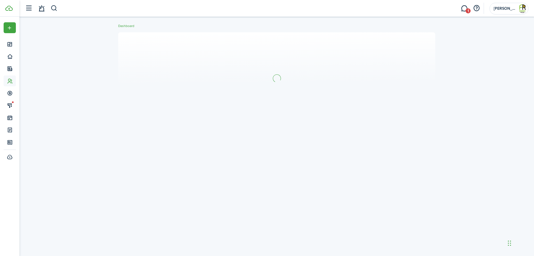
click at [177, 123] on section at bounding box center [276, 78] width 317 height 92
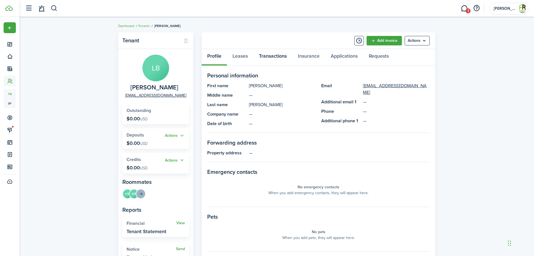
click at [279, 56] on link "Transactions" at bounding box center [272, 57] width 39 height 17
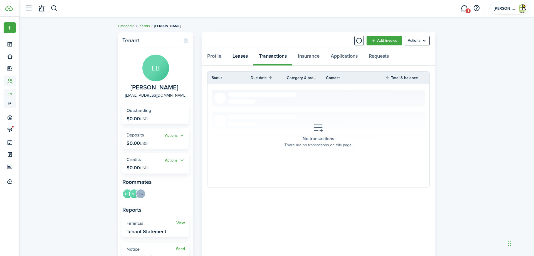
click at [237, 56] on link "Leases" at bounding box center [240, 57] width 26 height 17
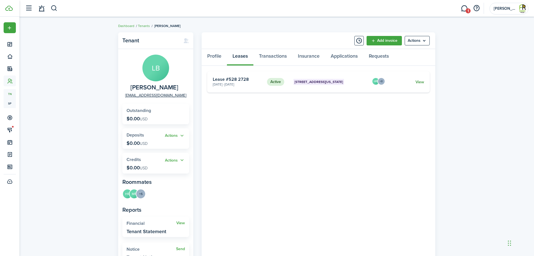
click at [421, 82] on link "View" at bounding box center [419, 82] width 9 height 6
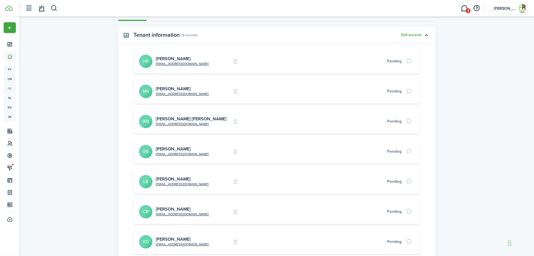
scroll to position [170, 0]
click at [168, 208] on link "[PERSON_NAME]" at bounding box center [173, 208] width 35 height 6
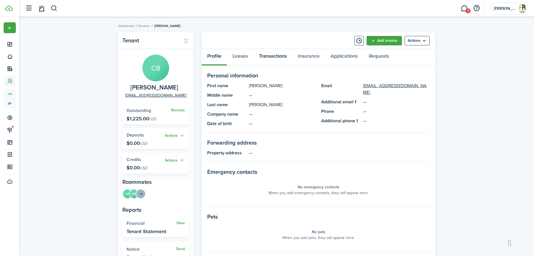
click at [275, 55] on link "Transactions" at bounding box center [272, 57] width 39 height 17
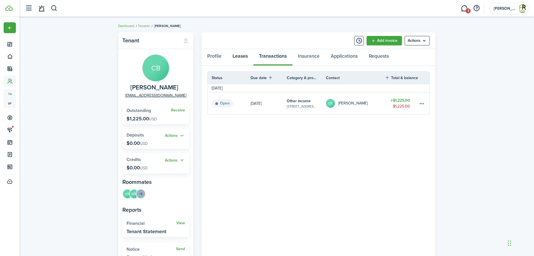
click at [239, 57] on link "Leases" at bounding box center [240, 57] width 26 height 17
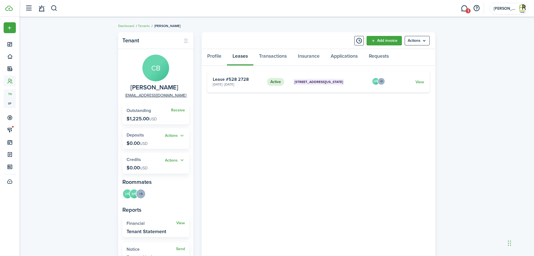
click at [418, 79] on card "Active [STREET_ADDRESS][US_STATE] [DATE] - [DATE] Lease #528 2728 HR +8 View" at bounding box center [318, 81] width 222 height 21
click at [418, 81] on link "View" at bounding box center [419, 82] width 9 height 6
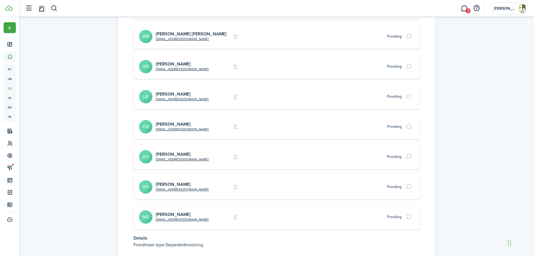
scroll to position [255, 0]
click at [164, 153] on link "[PERSON_NAME]" at bounding box center [173, 153] width 35 height 6
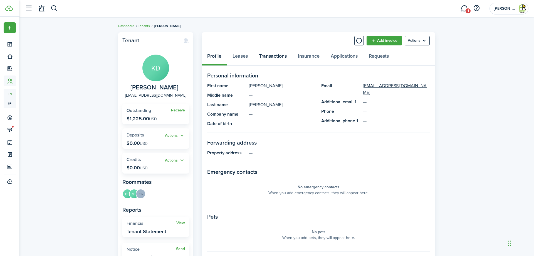
click at [274, 55] on link "Transactions" at bounding box center [272, 57] width 39 height 17
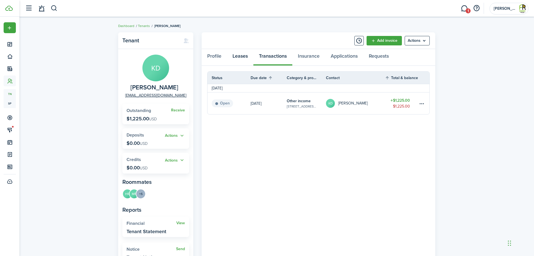
click at [236, 58] on link "Leases" at bounding box center [240, 57] width 26 height 17
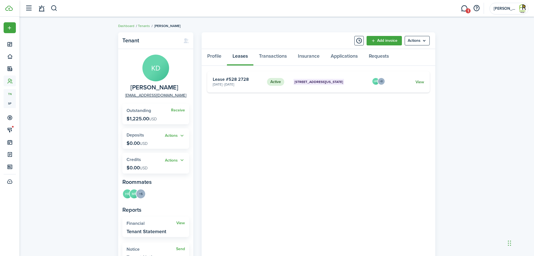
click at [422, 82] on link "View" at bounding box center [419, 82] width 9 height 6
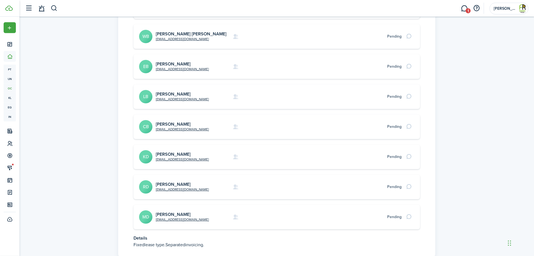
scroll to position [255, 0]
click at [179, 183] on link "[PERSON_NAME]" at bounding box center [173, 183] width 35 height 6
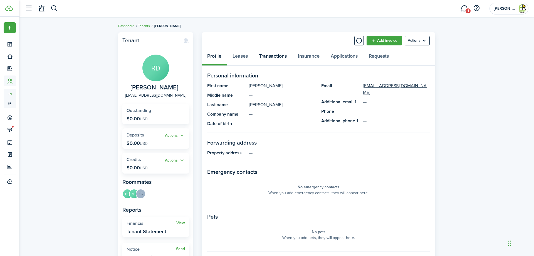
click at [270, 55] on link "Transactions" at bounding box center [272, 57] width 39 height 17
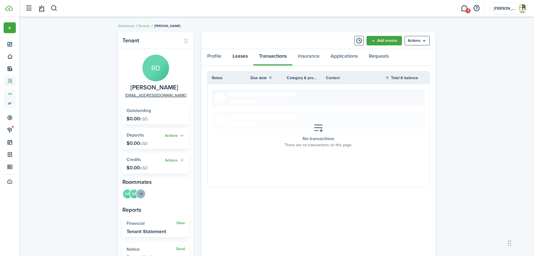
click at [244, 54] on link "Leases" at bounding box center [240, 57] width 26 height 17
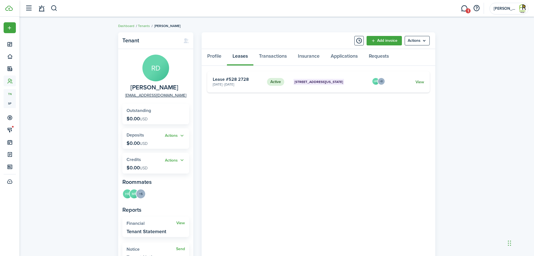
click at [420, 81] on link "View" at bounding box center [419, 82] width 9 height 6
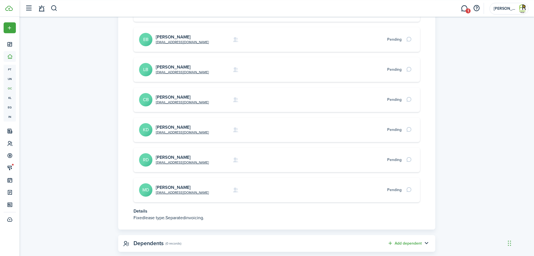
scroll to position [293, 0]
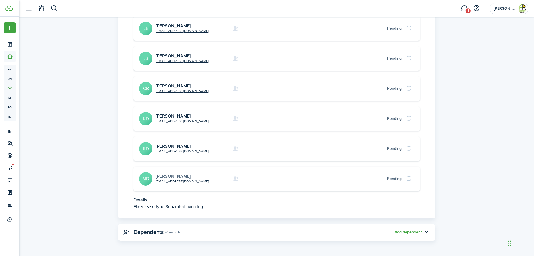
click at [169, 173] on link "[PERSON_NAME]" at bounding box center [173, 176] width 35 height 6
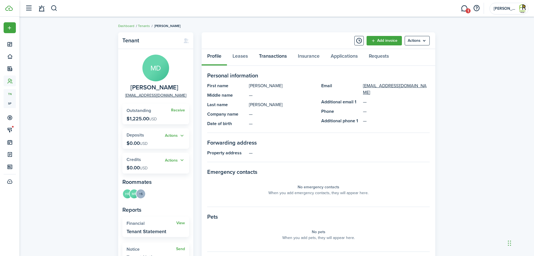
click at [272, 54] on link "Transactions" at bounding box center [272, 57] width 39 height 17
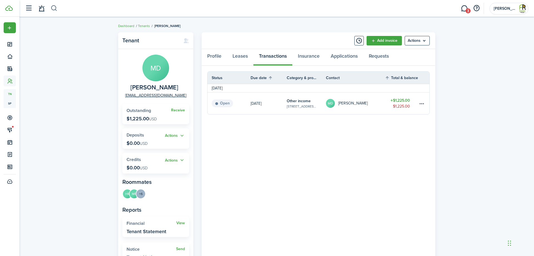
click at [55, 8] on button "button" at bounding box center [54, 8] width 7 height 9
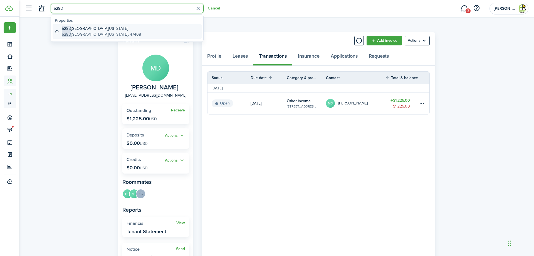
type input "528B"
click at [104, 33] on global-search-item-description "[STREET_ADDRESS][US_STATE]" at bounding box center [101, 34] width 79 height 6
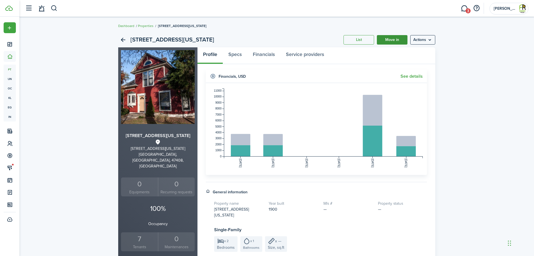
click at [389, 43] on link "Move in" at bounding box center [392, 39] width 31 height 9
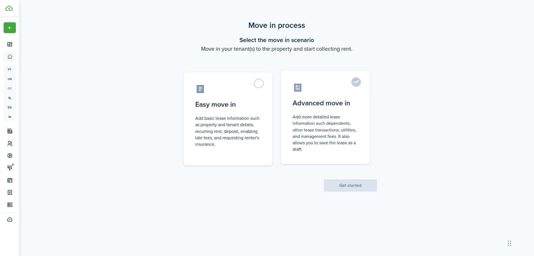
click at [357, 80] on label "Advanced move in Add more detailed lease information such dependents, other lea…" at bounding box center [325, 117] width 89 height 93
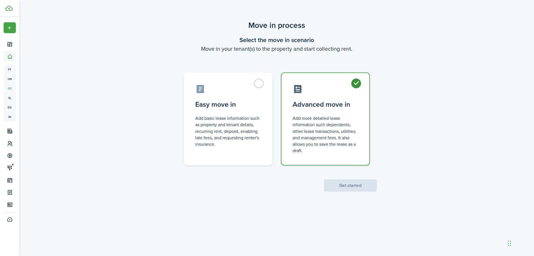
radio input "true"
click at [355, 184] on button "Get started" at bounding box center [350, 185] width 53 height 12
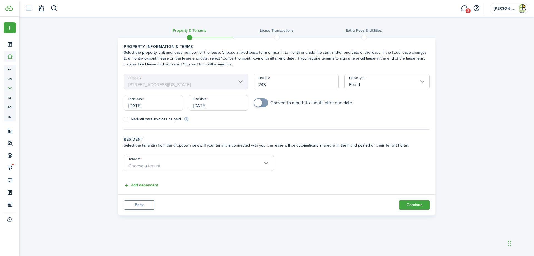
click at [277, 82] on input "243" at bounding box center [296, 82] width 85 height 16
type input "2"
click at [228, 103] on input "[DATE]" at bounding box center [218, 103] width 59 height 16
type input "528B 2728"
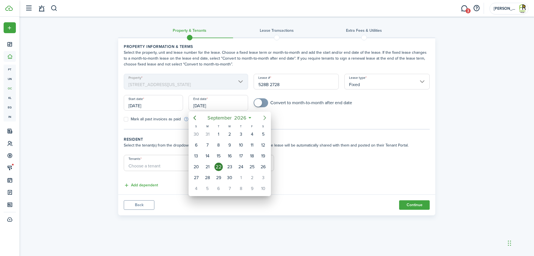
click at [263, 118] on icon "Next page" at bounding box center [264, 117] width 7 height 7
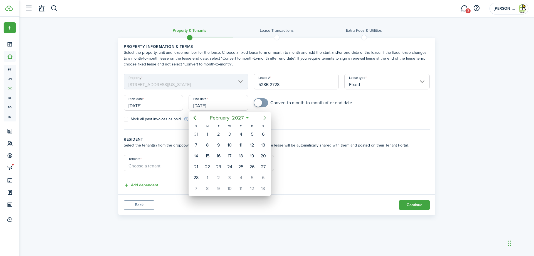
click at [263, 118] on icon "Next page" at bounding box center [264, 117] width 7 height 7
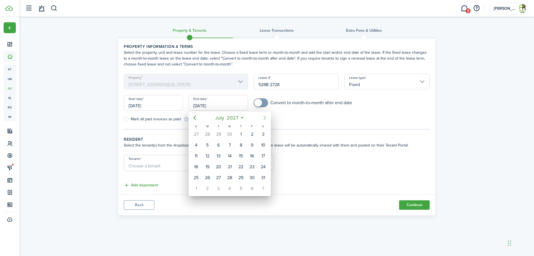
click at [263, 118] on icon "Next page" at bounding box center [264, 117] width 7 height 7
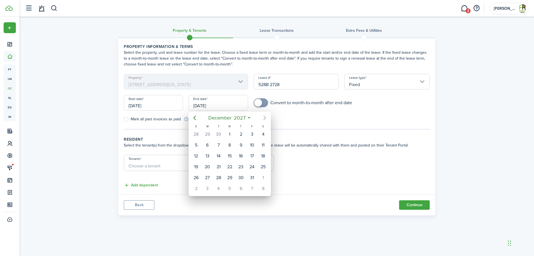
click at [263, 118] on icon "Next page" at bounding box center [264, 117] width 7 height 7
click at [263, 120] on icon "Next page" at bounding box center [264, 117] width 7 height 7
click at [262, 120] on icon "Next page" at bounding box center [264, 117] width 7 height 7
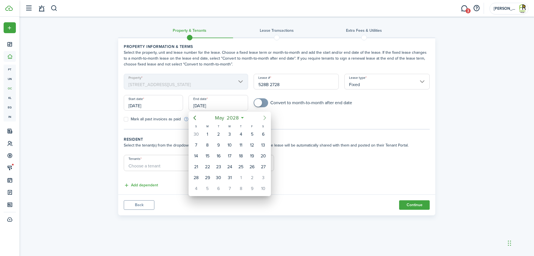
click at [262, 120] on icon "Next page" at bounding box center [264, 117] width 7 height 7
click at [263, 154] on div "15" at bounding box center [263, 156] width 8 height 8
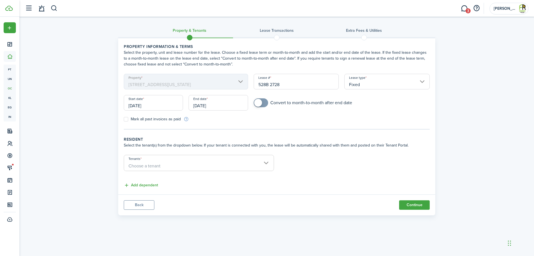
type input "[DATE]"
click at [177, 103] on input "[DATE]" at bounding box center [153, 103] width 59 height 16
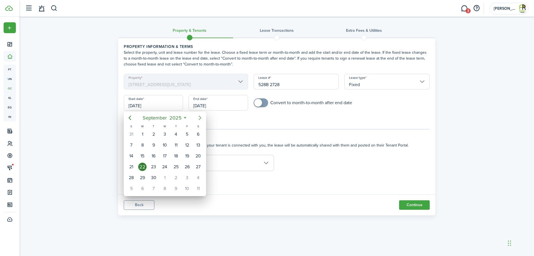
click at [200, 116] on icon "Next page" at bounding box center [200, 117] width 7 height 7
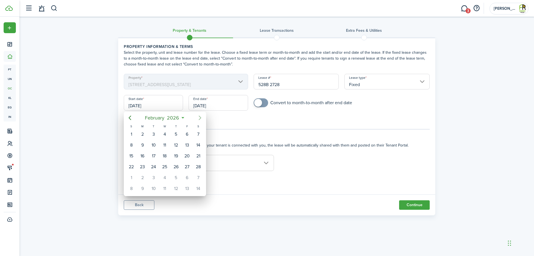
click at [200, 116] on icon "Next page" at bounding box center [200, 117] width 7 height 7
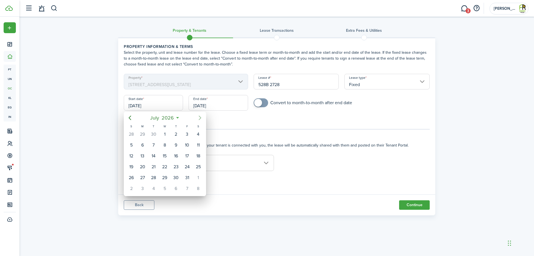
click at [200, 116] on icon "Next page" at bounding box center [200, 117] width 7 height 7
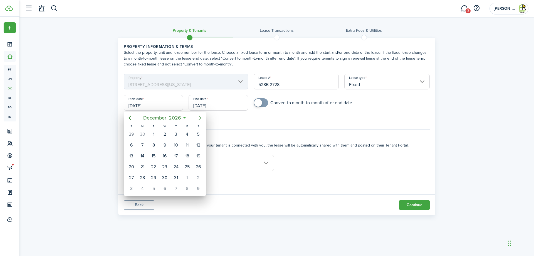
click at [200, 116] on icon "Next page" at bounding box center [200, 117] width 7 height 7
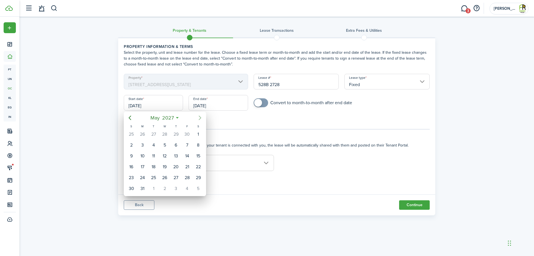
click at [200, 116] on icon "Next page" at bounding box center [200, 117] width 7 height 7
click at [165, 156] on div "18" at bounding box center [164, 156] width 8 height 8
type input "[DATE]"
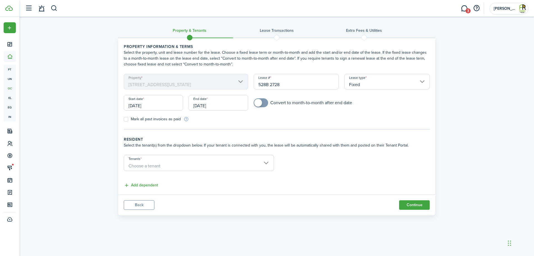
click at [266, 162] on span "Choose a tenant" at bounding box center [199, 165] width 150 height 9
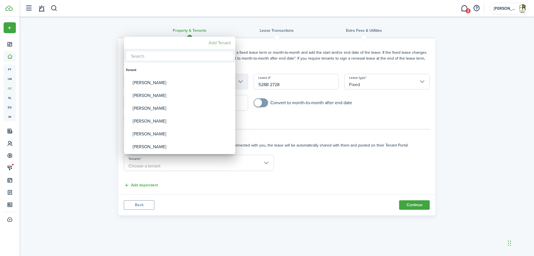
click at [223, 44] on mbsc-button "Add Tenant" at bounding box center [219, 43] width 27 height 10
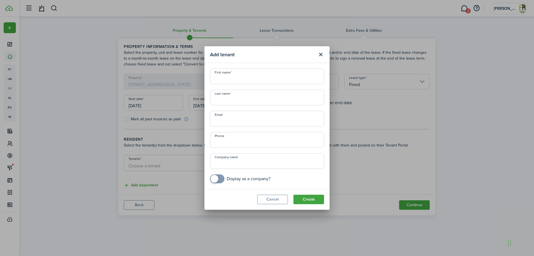
click at [231, 77] on input "First name" at bounding box center [267, 76] width 114 height 16
click at [229, 80] on input "First name" at bounding box center [267, 76] width 114 height 16
paste input "[PERSON_NAME]"
type input "[PERSON_NAME]"
click at [227, 98] on input "Last name" at bounding box center [267, 98] width 114 height 16
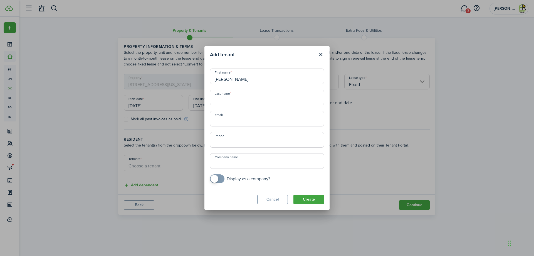
paste input "[PERSON_NAME]"
type input "[PERSON_NAME]"
click at [229, 121] on input "Email" at bounding box center [267, 119] width 114 height 16
paste input "[EMAIL_ADDRESS][DOMAIN_NAME]"
type input "[EMAIL_ADDRESS][DOMAIN_NAME]"
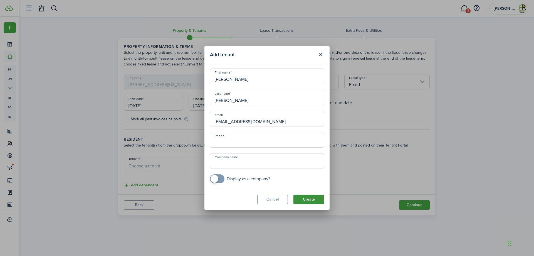
click at [308, 197] on button "Create" at bounding box center [308, 198] width 31 height 9
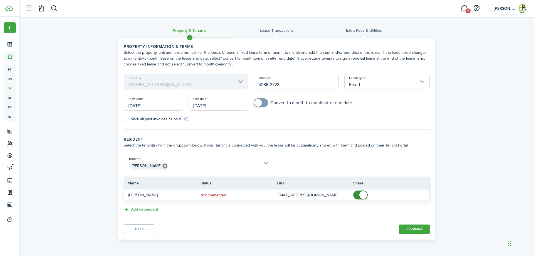
click at [267, 162] on span "[PERSON_NAME]" at bounding box center [199, 165] width 150 height 9
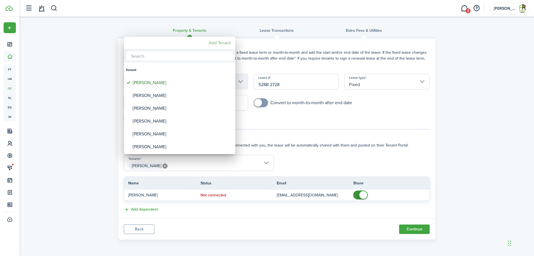
click at [216, 44] on mbsc-button "Add Tenant" at bounding box center [219, 43] width 27 height 10
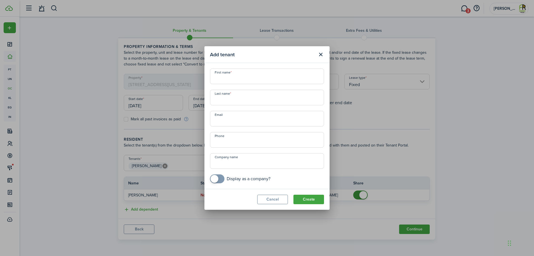
click at [251, 77] on input "First name" at bounding box center [267, 76] width 114 height 16
paste input "[PERSON_NAME]"
type input "[PERSON_NAME]"
click at [249, 96] on input "Last name" at bounding box center [267, 98] width 114 height 16
paste input "Brown"
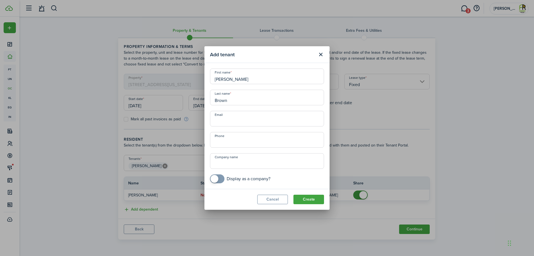
type input "Brown"
click at [276, 118] on input "Email" at bounding box center [267, 119] width 114 height 16
paste input "[EMAIL_ADDRESS][DOMAIN_NAME]"
type input "[EMAIL_ADDRESS][DOMAIN_NAME]"
click at [307, 199] on button "Create" at bounding box center [308, 198] width 31 height 9
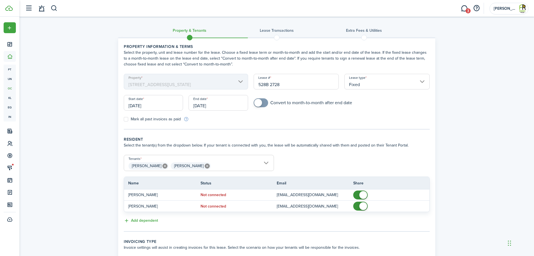
click at [268, 161] on span "[PERSON_NAME] [PERSON_NAME]" at bounding box center [199, 165] width 150 height 9
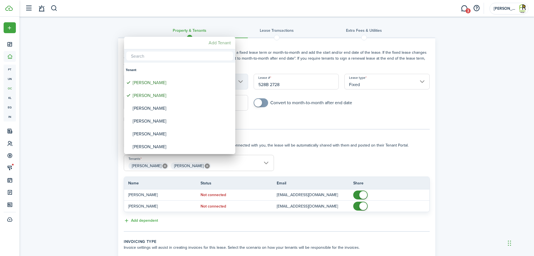
click at [223, 44] on mbsc-button "Add Tenant" at bounding box center [219, 43] width 27 height 10
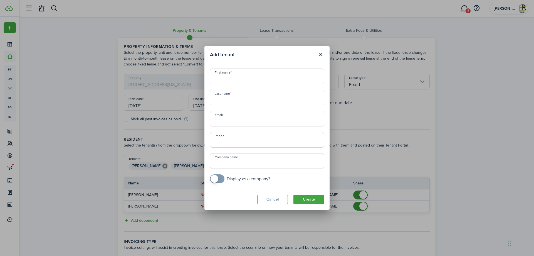
click at [277, 81] on input "First name" at bounding box center [267, 76] width 114 height 16
paste input "[PERSON_NAME]"
type input "[PERSON_NAME]"
click at [232, 97] on input "Last name" at bounding box center [267, 98] width 114 height 16
paste input "[PERSON_NAME]"
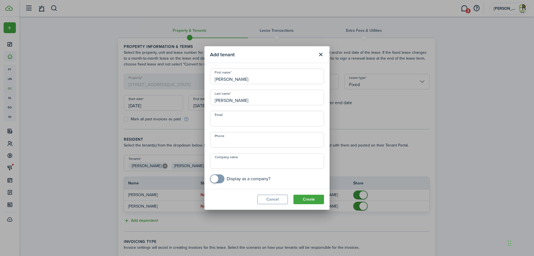
type input "[PERSON_NAME]"
click at [240, 120] on input "Email" at bounding box center [267, 119] width 114 height 16
paste input "[EMAIL_ADDRESS][DOMAIN_NAME]"
type input "[EMAIL_ADDRESS][DOMAIN_NAME]"
click at [308, 198] on button "Create" at bounding box center [308, 198] width 31 height 9
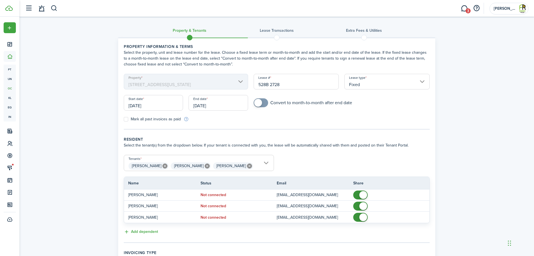
click at [266, 161] on input "[PERSON_NAME], [PERSON_NAME], [PERSON_NAME]" at bounding box center [199, 158] width 150 height 7
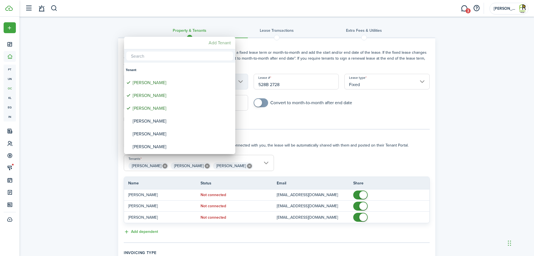
click at [218, 43] on mbsc-button "Add Tenant" at bounding box center [219, 43] width 27 height 10
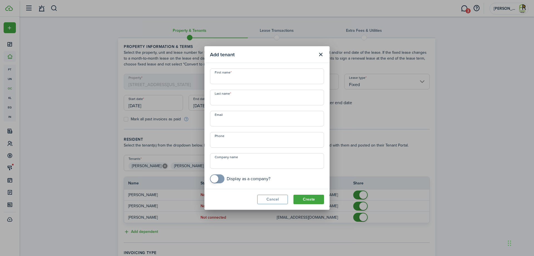
click at [227, 81] on input "First name" at bounding box center [267, 76] width 114 height 16
paste input "[PERSON_NAME]"
type input "[PERSON_NAME]"
click at [222, 99] on input "Last name" at bounding box center [267, 98] width 114 height 16
paste input "[PERSON_NAME]"
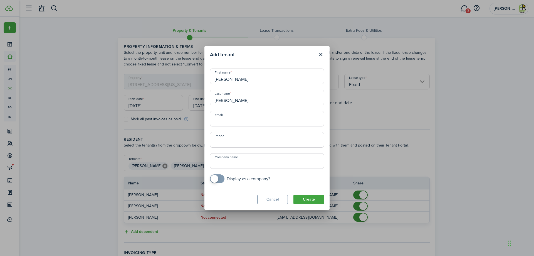
type input "[PERSON_NAME]"
click at [241, 120] on input "Email" at bounding box center [267, 119] width 114 height 16
paste input "[EMAIL_ADDRESS][DOMAIN_NAME]"
type input "[EMAIL_ADDRESS][DOMAIN_NAME]"
click at [309, 199] on button "Create" at bounding box center [308, 198] width 31 height 9
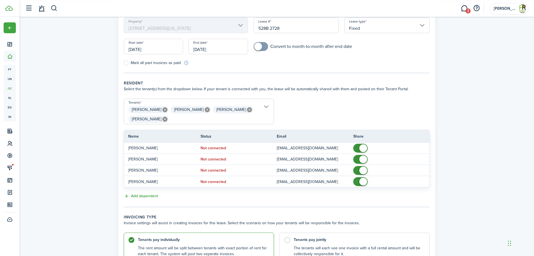
scroll to position [109, 0]
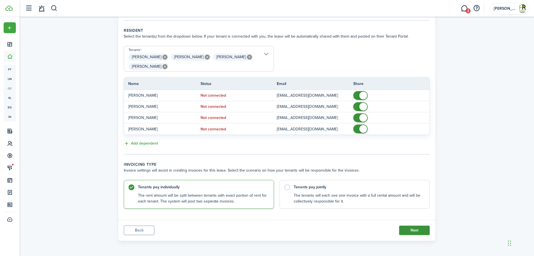
click at [409, 230] on button "Next" at bounding box center [414, 229] width 31 height 9
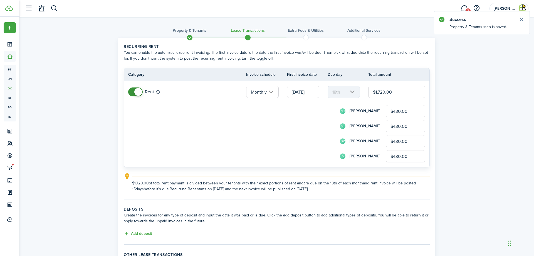
click at [137, 93] on span at bounding box center [138, 92] width 8 height 8
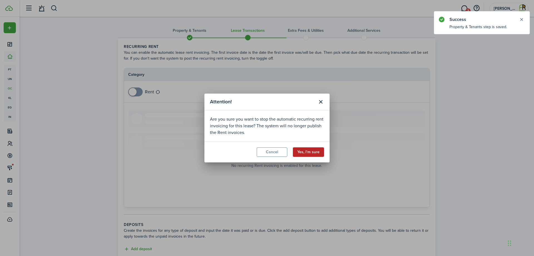
click at [319, 152] on button "Yes, I'm sure" at bounding box center [308, 151] width 31 height 9
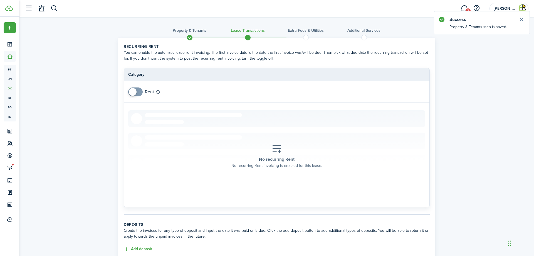
scroll to position [78, 0]
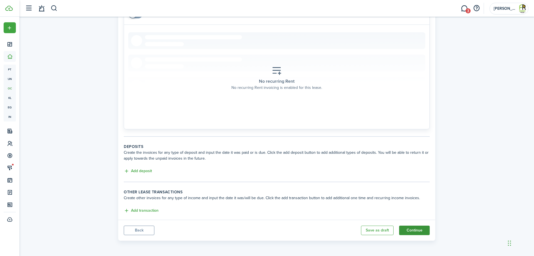
click at [415, 230] on button "Continue" at bounding box center [414, 229] width 31 height 9
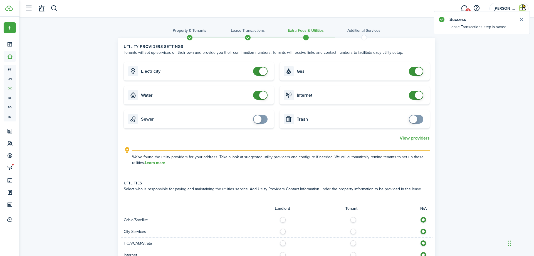
checkbox input "false"
click at [262, 72] on span at bounding box center [263, 71] width 8 height 8
checkbox input "false"
click at [262, 98] on span at bounding box center [263, 95] width 8 height 8
checkbox input "false"
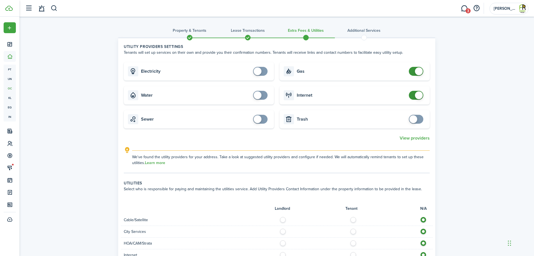
click at [418, 70] on span at bounding box center [419, 71] width 8 height 8
checkbox input "false"
click at [418, 96] on span at bounding box center [419, 95] width 8 height 8
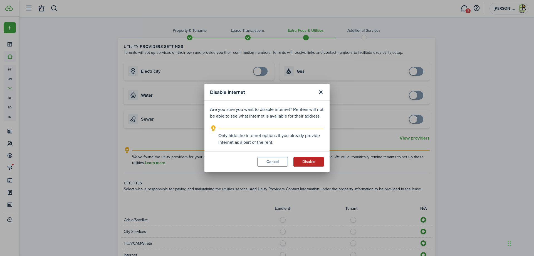
click at [312, 162] on button "Disable" at bounding box center [308, 161] width 31 height 9
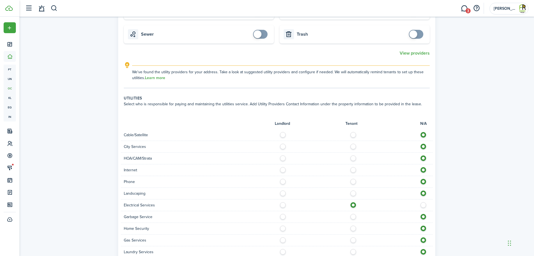
scroll to position [85, 0]
click at [353, 134] on label at bounding box center [355, 133] width 10 height 3
radio input "true"
click at [353, 146] on label at bounding box center [355, 144] width 10 height 3
radio input "true"
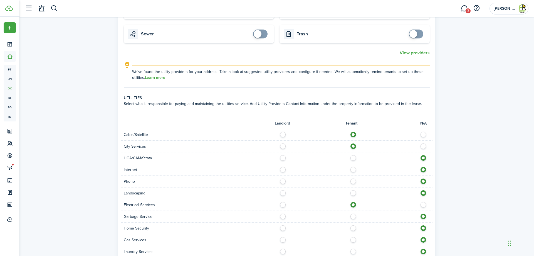
click at [353, 169] on label at bounding box center [355, 168] width 10 height 3
radio input "true"
click at [355, 181] on label at bounding box center [355, 179] width 10 height 3
radio input "true"
click at [284, 192] on label at bounding box center [284, 191] width 10 height 3
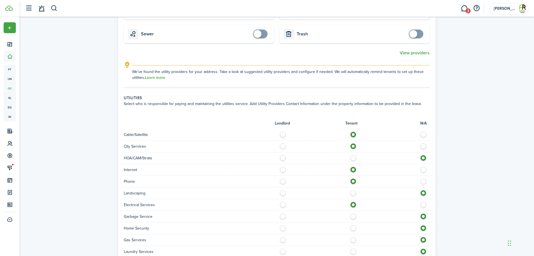
radio input "true"
click at [352, 216] on label at bounding box center [355, 214] width 10 height 3
radio input "true"
click at [354, 228] on label at bounding box center [355, 226] width 10 height 3
radio input "true"
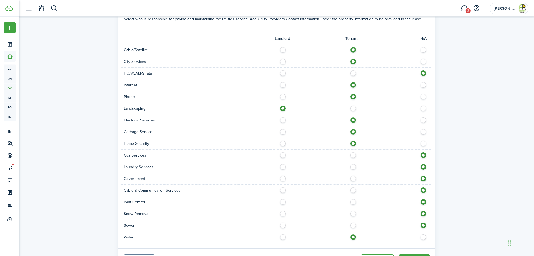
scroll to position [170, 0]
click at [351, 190] on label at bounding box center [355, 188] width 10 height 3
radio input "true"
click at [283, 213] on label at bounding box center [284, 211] width 10 height 3
radio input "true"
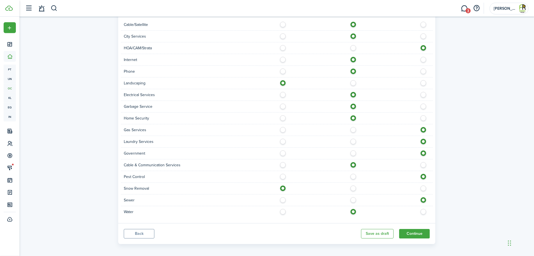
scroll to position [198, 0]
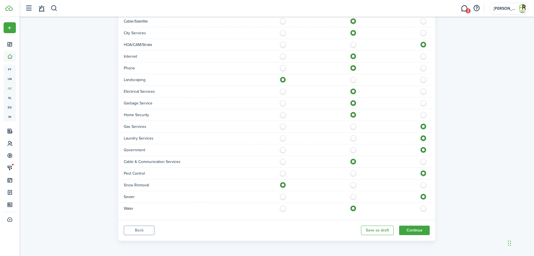
click at [354, 196] on label at bounding box center [355, 195] width 10 height 3
radio input "true"
click at [411, 229] on button "Continue" at bounding box center [414, 229] width 31 height 9
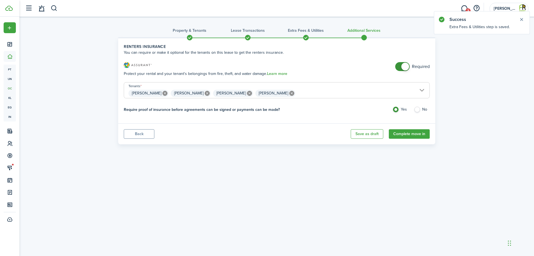
checkbox input "false"
click at [406, 69] on span at bounding box center [405, 67] width 8 height 8
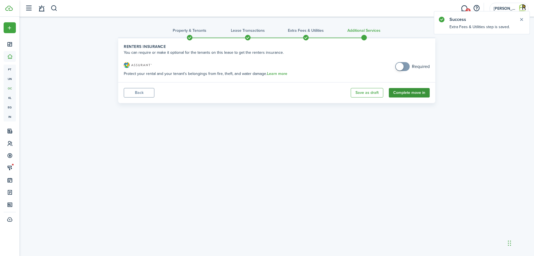
click at [405, 92] on button "Complete move in" at bounding box center [409, 92] width 41 height 9
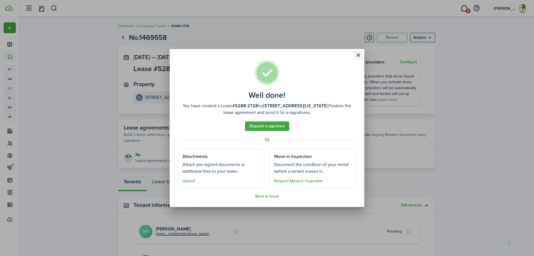
click at [358, 55] on button "Close modal" at bounding box center [357, 54] width 9 height 9
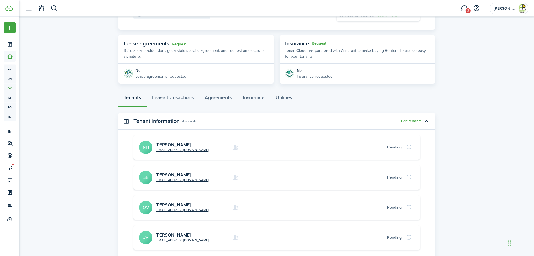
scroll to position [85, 0]
click at [171, 171] on card "[EMAIL_ADDRESS][DOMAIN_NAME] [PERSON_NAME] SB Pending" at bounding box center [276, 176] width 286 height 24
click at [171, 172] on link "[PERSON_NAME]" at bounding box center [173, 173] width 35 height 6
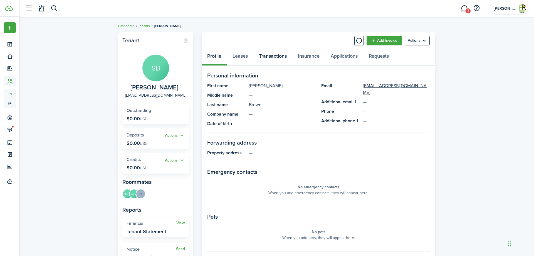
click at [276, 57] on link "Transactions" at bounding box center [272, 57] width 39 height 17
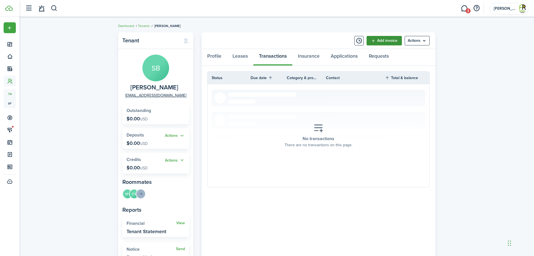
click at [387, 39] on link "Add invoice" at bounding box center [383, 40] width 35 height 9
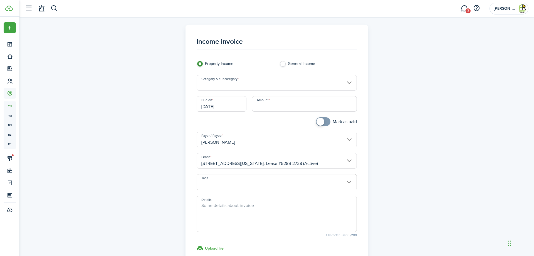
click at [347, 81] on input "Category & subcategory" at bounding box center [277, 83] width 160 height 16
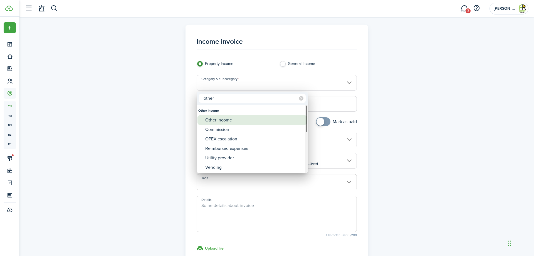
type input "other"
click at [227, 120] on div "Other income" at bounding box center [254, 119] width 98 height 9
type input "Other income"
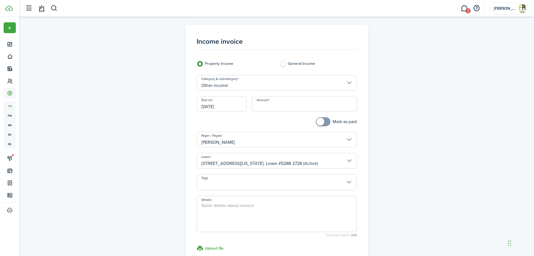
click at [230, 108] on input "[DATE]" at bounding box center [222, 104] width 50 height 16
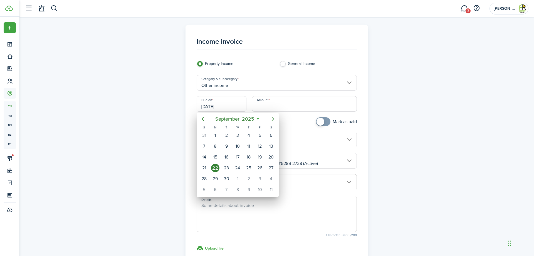
click at [272, 118] on icon "Next page" at bounding box center [272, 118] width 7 height 7
click at [215, 165] on div "20" at bounding box center [215, 167] width 8 height 8
type input "[DATE]"
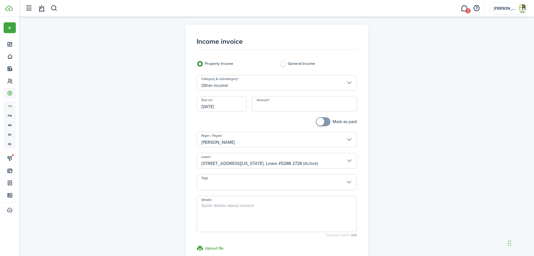
click at [268, 106] on input "Amount" at bounding box center [304, 104] width 105 height 16
type input "$990.00"
click at [390, 116] on div "Income invoice Property Income General Income Category & subcategory Other inco…" at bounding box center [276, 158] width 323 height 266
click at [205, 207] on textarea "Details" at bounding box center [277, 215] width 160 height 27
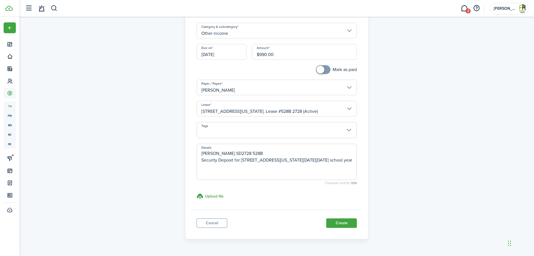
scroll to position [67, 0]
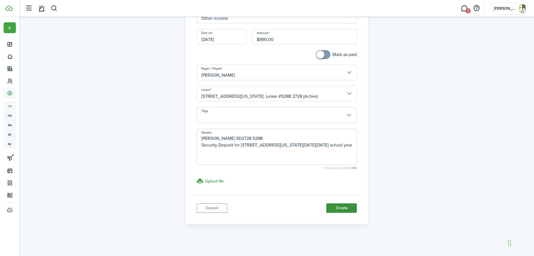
type textarea "[PERSON_NAME] SD2728 528B Security Deposit for [STREET_ADDRESS][US_STATE][DATE]…"
click at [341, 207] on button "Create" at bounding box center [341, 207] width 31 height 9
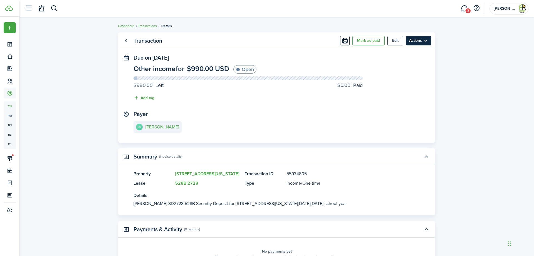
click at [417, 41] on menu-btn "Actions" at bounding box center [418, 40] width 25 height 9
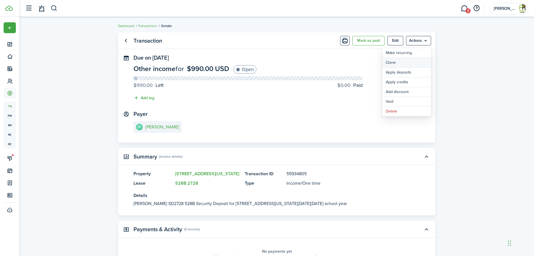
click at [396, 62] on link "Clone" at bounding box center [406, 62] width 49 height 9
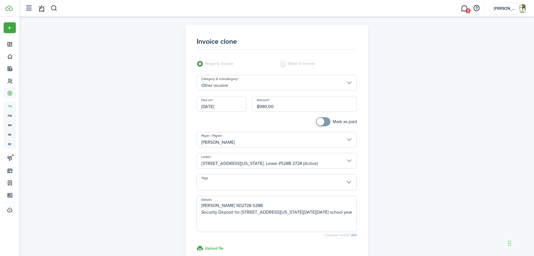
click at [347, 139] on input "[PERSON_NAME]" at bounding box center [277, 140] width 160 height 16
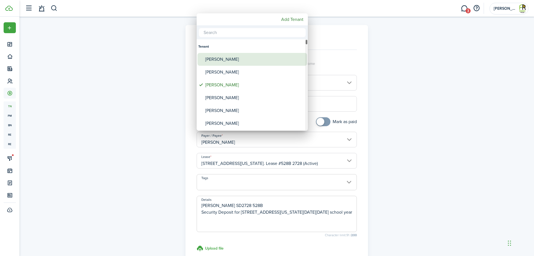
click at [211, 62] on div "[PERSON_NAME]" at bounding box center [254, 59] width 98 height 13
type input "[PERSON_NAME]"
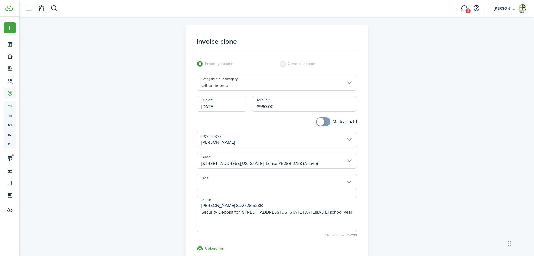
click at [207, 205] on textarea "[PERSON_NAME] SD2728 528B Security Deposit for [STREET_ADDRESS][US_STATE][DATE]…" at bounding box center [277, 215] width 160 height 27
paste textarea "[PERSON_NAME]"
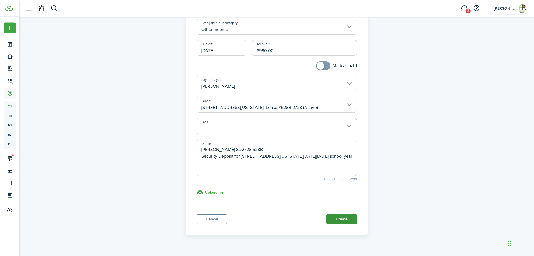
type textarea "[PERSON_NAME] SD2728 528B Security Deposit for [STREET_ADDRESS][US_STATE][DATE]…"
click at [338, 220] on button "Create" at bounding box center [341, 218] width 31 height 9
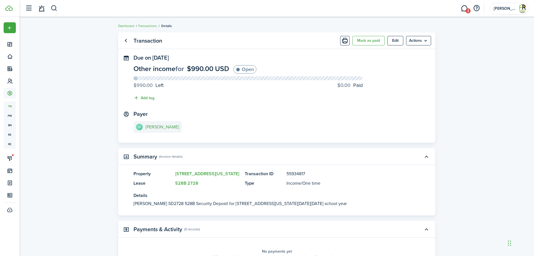
click at [166, 127] on e-details-info-title "[PERSON_NAME]" at bounding box center [162, 126] width 34 height 5
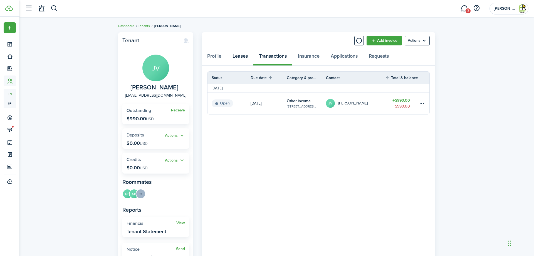
click at [239, 53] on link "Leases" at bounding box center [240, 57] width 26 height 17
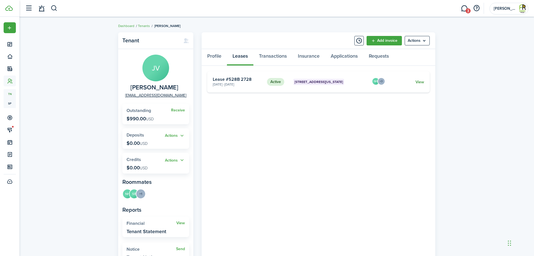
click at [419, 80] on link "View" at bounding box center [419, 82] width 9 height 6
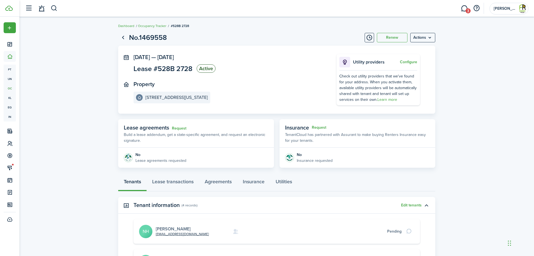
click at [170, 229] on link "[PERSON_NAME]" at bounding box center [173, 228] width 35 height 6
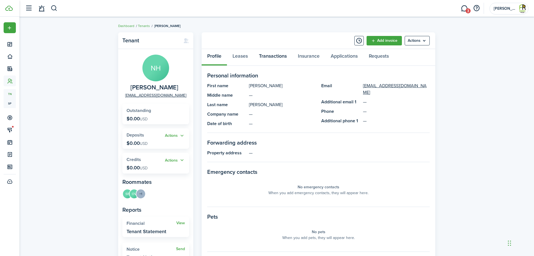
click at [279, 55] on link "Transactions" at bounding box center [272, 57] width 39 height 17
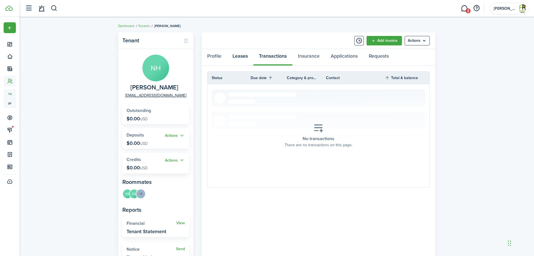
click at [242, 58] on link "Leases" at bounding box center [240, 57] width 26 height 17
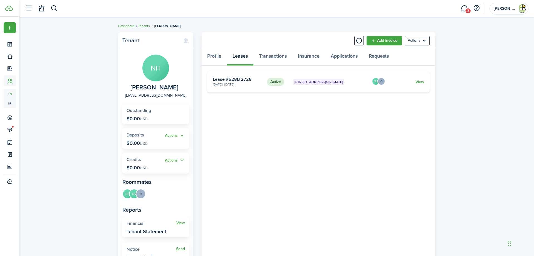
click at [420, 85] on card "Active [STREET_ADDRESS][US_STATE] [DATE] - [DATE] Lease #528B 2728 NH +3 View" at bounding box center [318, 81] width 222 height 21
click at [421, 80] on link "View" at bounding box center [419, 82] width 9 height 6
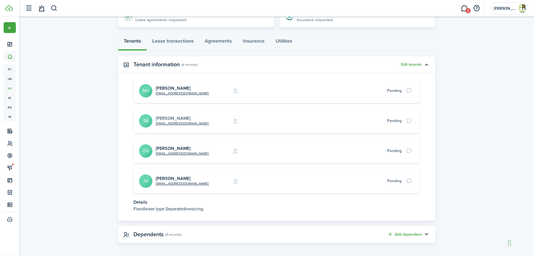
scroll to position [142, 0]
click at [178, 116] on link "[PERSON_NAME]" at bounding box center [173, 117] width 35 height 6
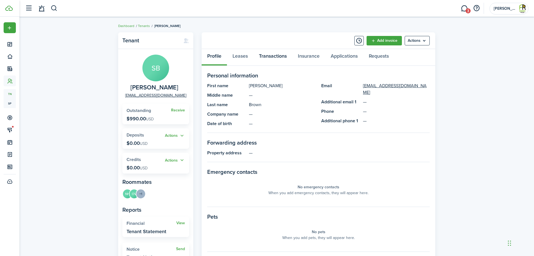
click at [280, 54] on link "Transactions" at bounding box center [272, 57] width 39 height 17
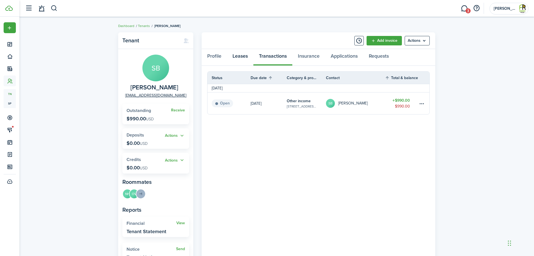
click at [239, 57] on link "Leases" at bounding box center [240, 57] width 26 height 17
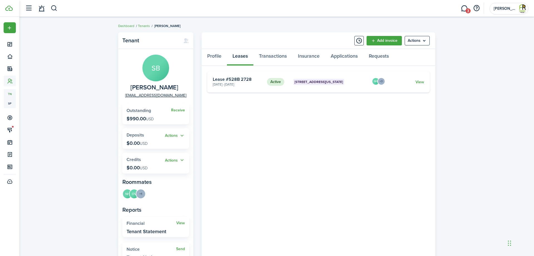
click at [346, 84] on card-extra-content "[STREET_ADDRESS][US_STATE]" at bounding box center [330, 82] width 74 height 6
click at [416, 82] on link "View" at bounding box center [419, 82] width 9 height 6
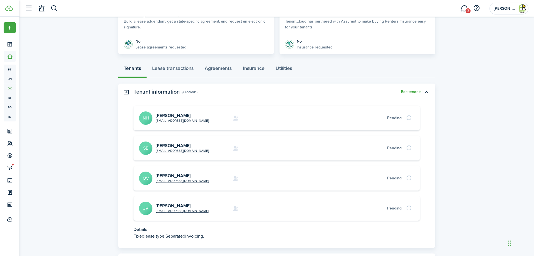
scroll to position [113, 0]
click at [183, 175] on link "[PERSON_NAME]" at bounding box center [173, 175] width 35 height 6
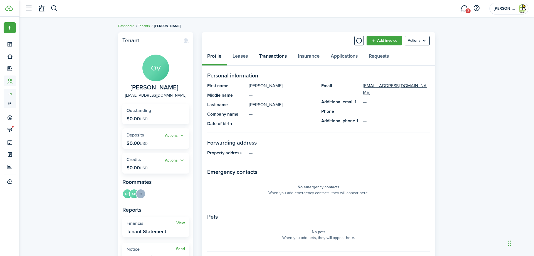
click at [275, 56] on link "Transactions" at bounding box center [272, 57] width 39 height 17
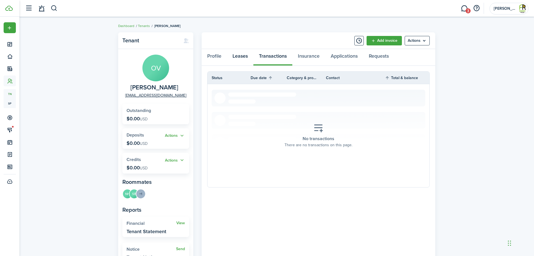
click at [236, 56] on link "Leases" at bounding box center [240, 57] width 26 height 17
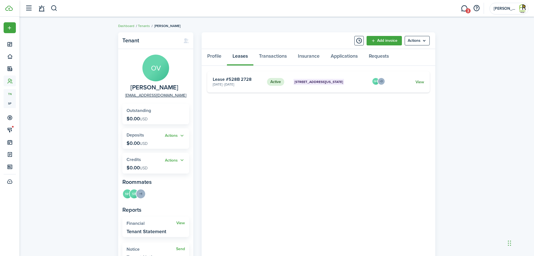
click at [422, 82] on link "View" at bounding box center [419, 82] width 9 height 6
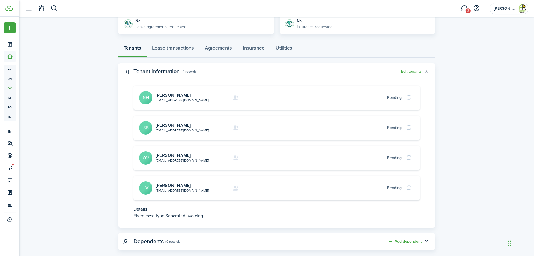
scroll to position [143, 0]
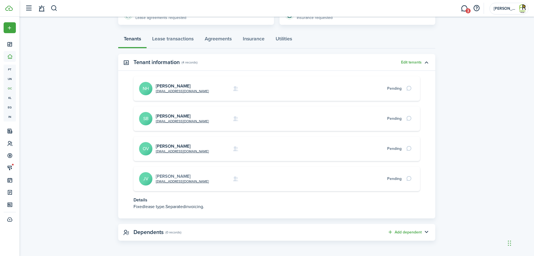
click at [181, 175] on link "[PERSON_NAME]" at bounding box center [173, 176] width 35 height 6
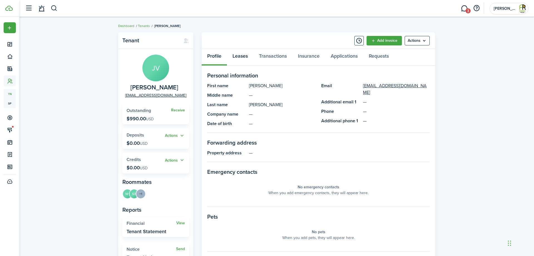
click at [241, 55] on link "Leases" at bounding box center [240, 57] width 26 height 17
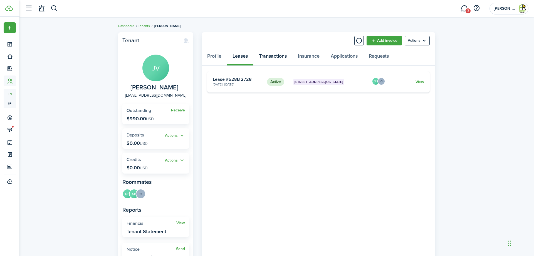
click at [269, 55] on link "Transactions" at bounding box center [272, 57] width 39 height 17
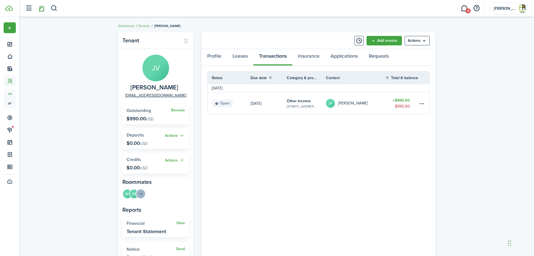
click at [44, 8] on link at bounding box center [41, 8] width 11 height 14
